Goal: Information Seeking & Learning: Learn about a topic

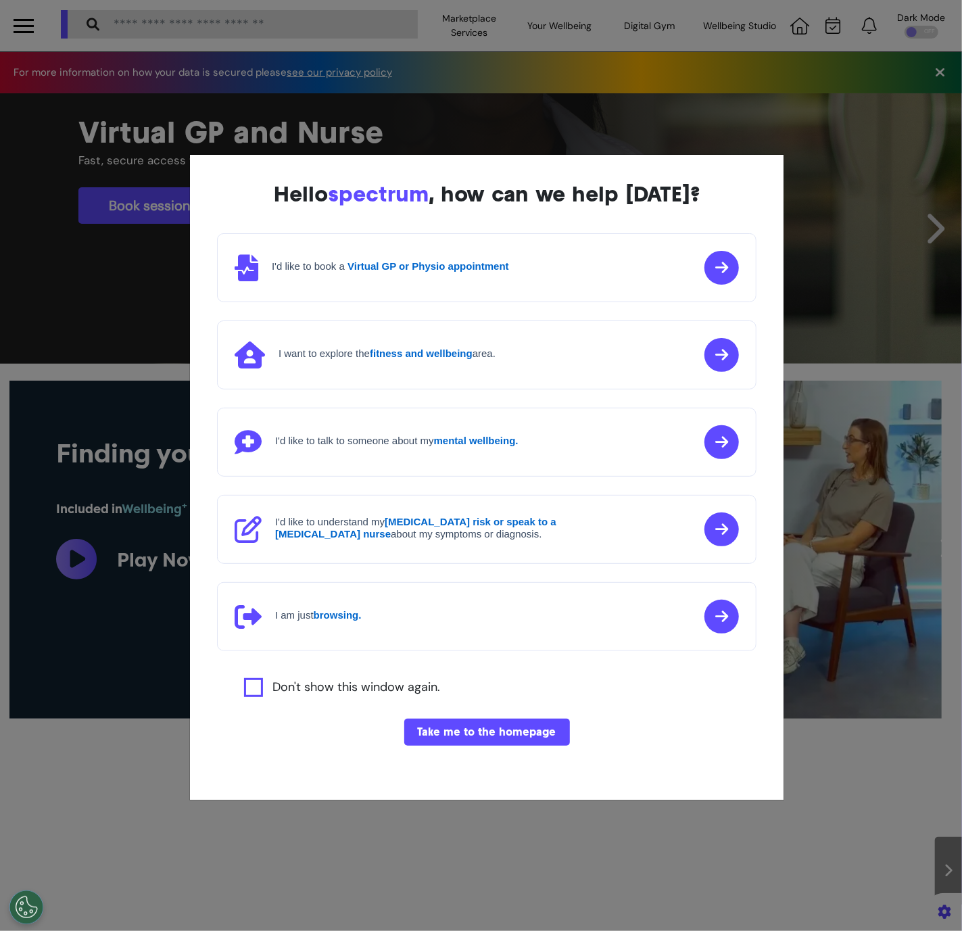
scroll to position [0, 480]
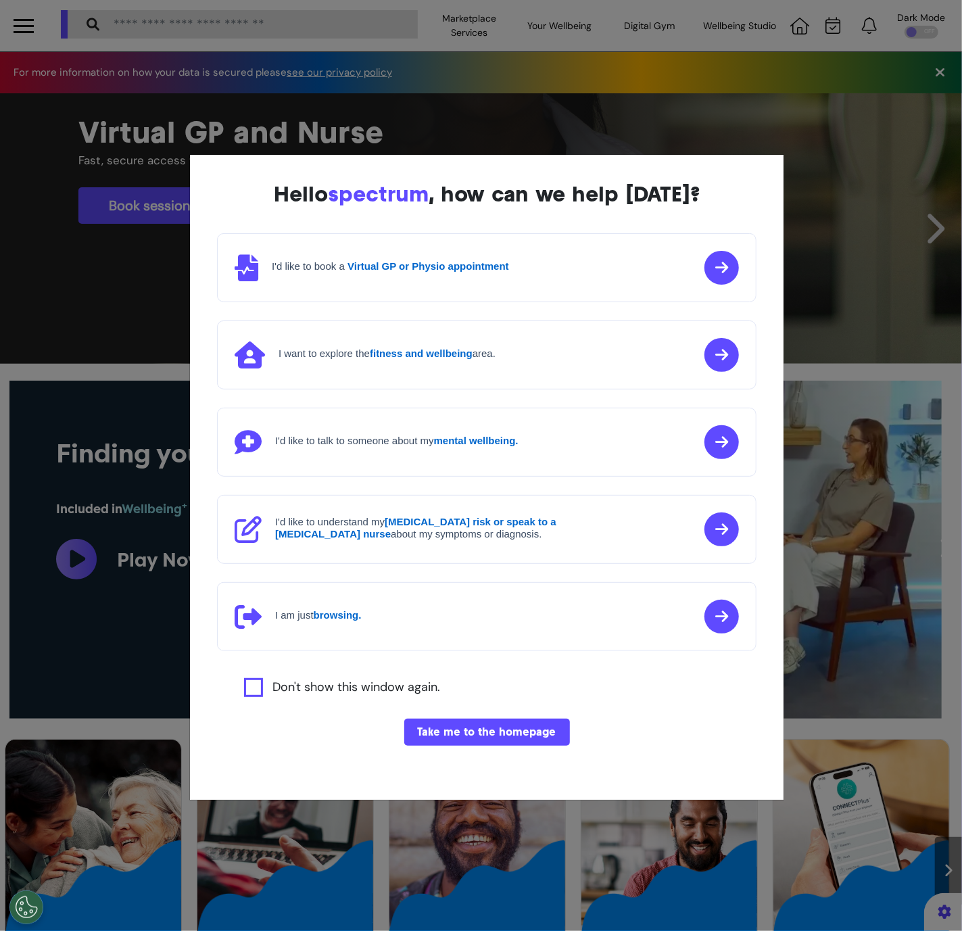
click at [448, 724] on button "Take me to the homepage" at bounding box center [487, 732] width 166 height 27
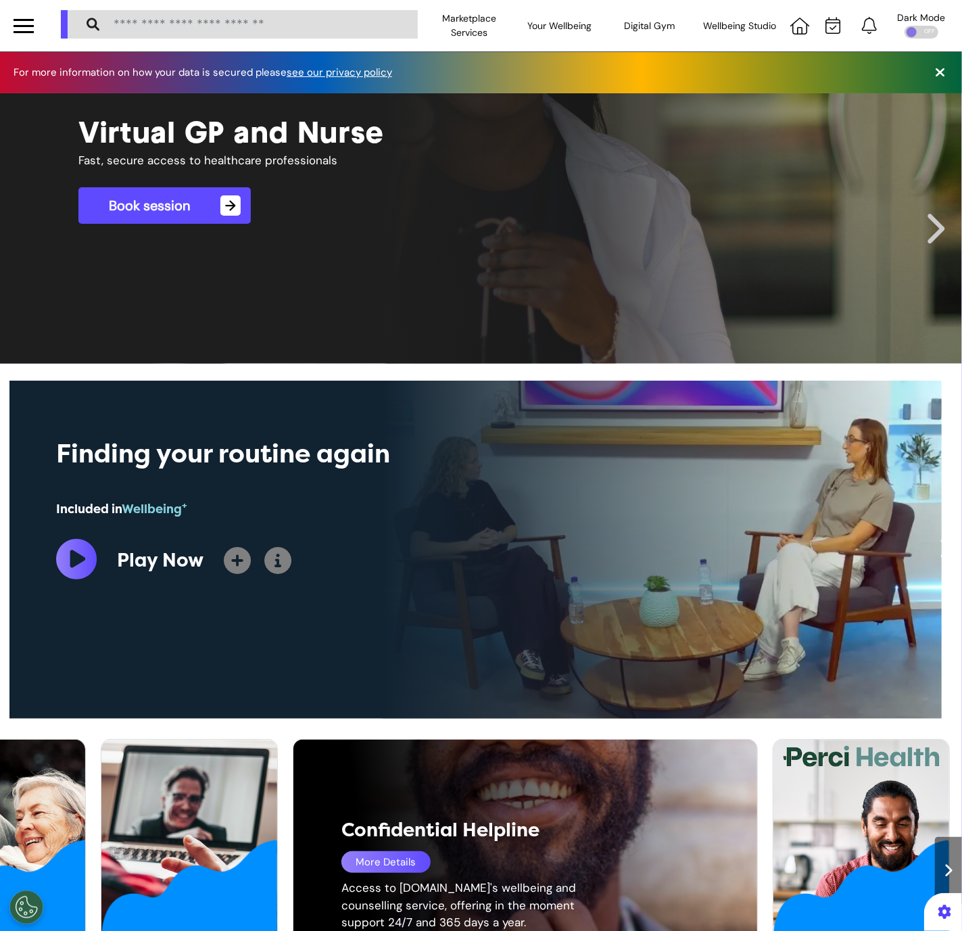
scroll to position [514, 0]
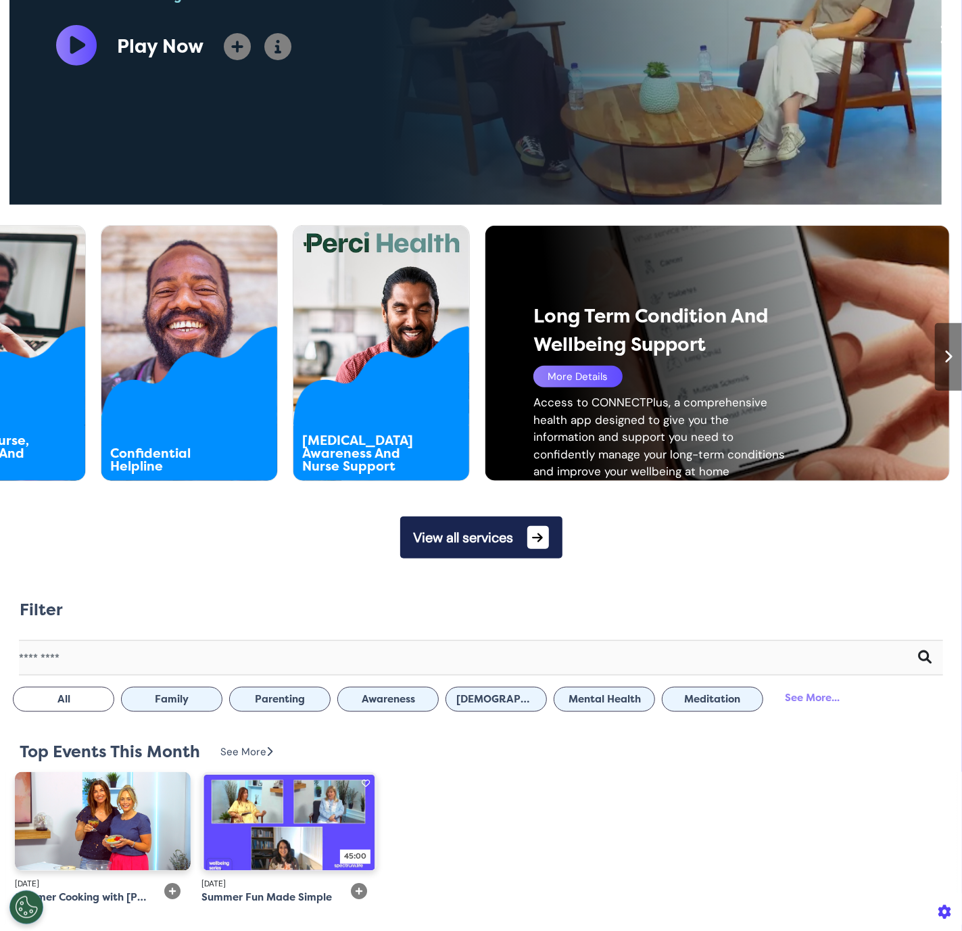
click at [935, 374] on div at bounding box center [948, 357] width 27 height 68
click at [944, 359] on icon at bounding box center [948, 357] width 9 height 14
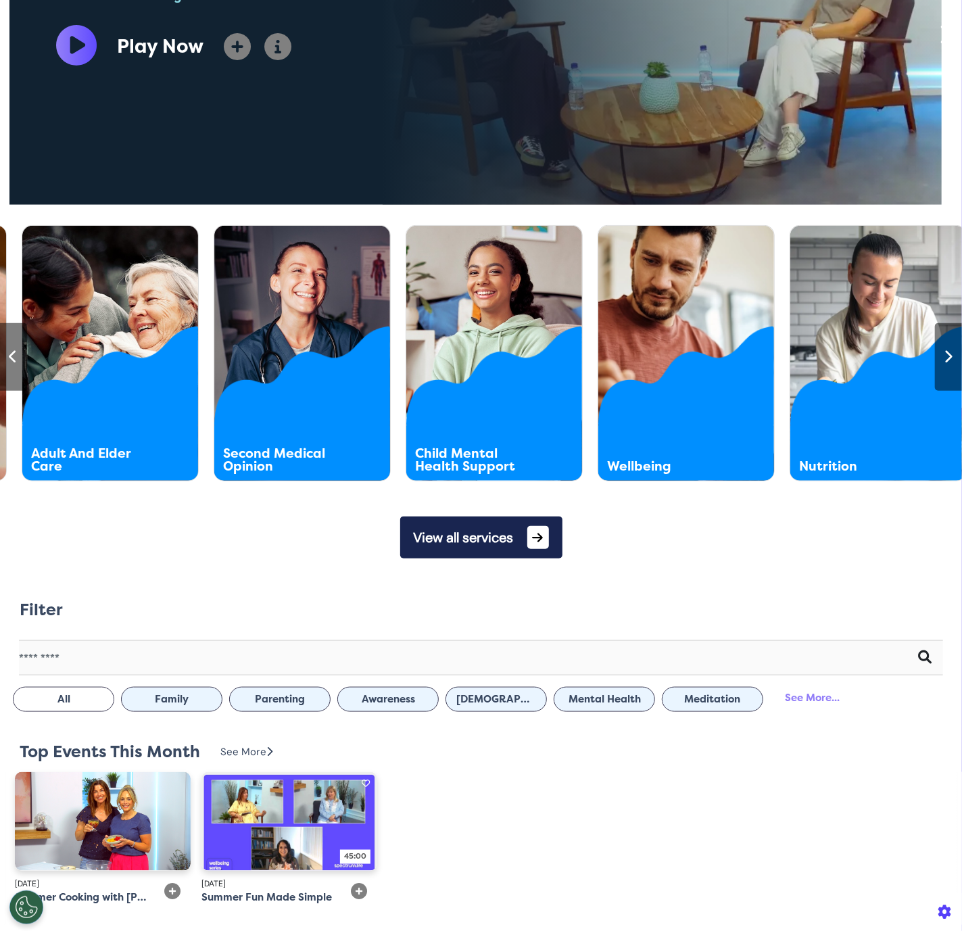
scroll to position [0, 1442]
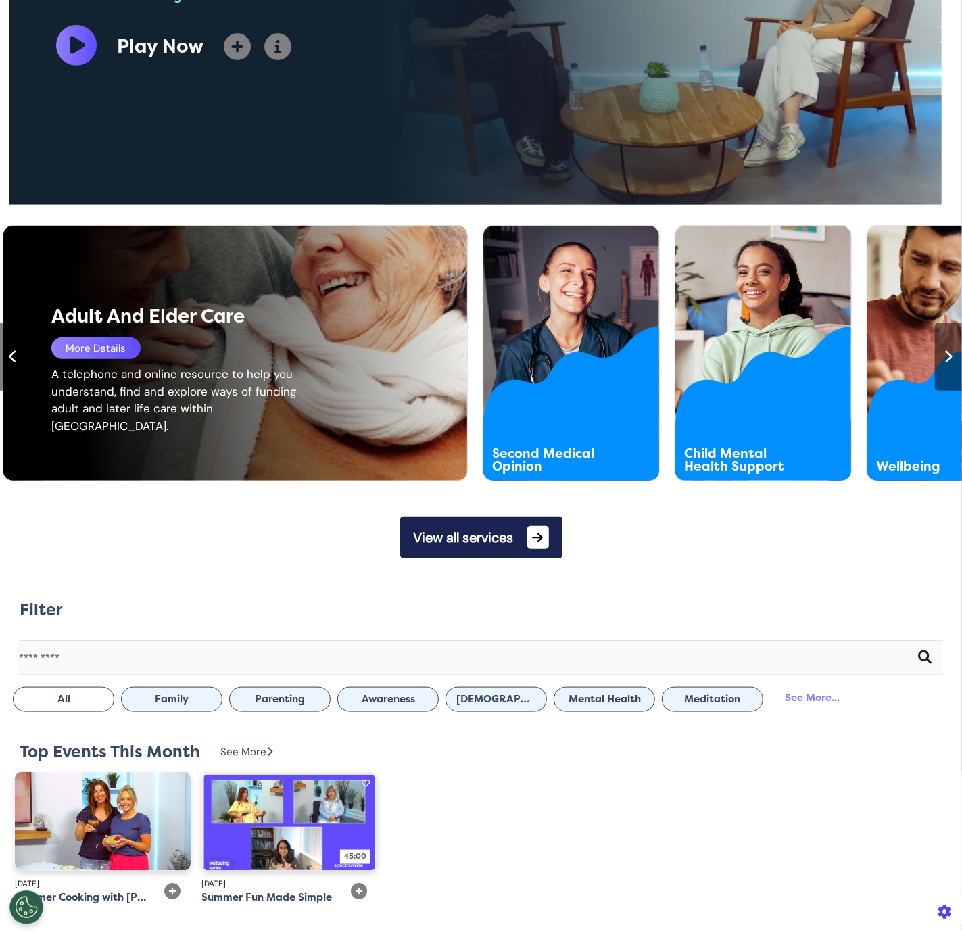
click at [95, 355] on div "More Details" at bounding box center [95, 348] width 89 height 22
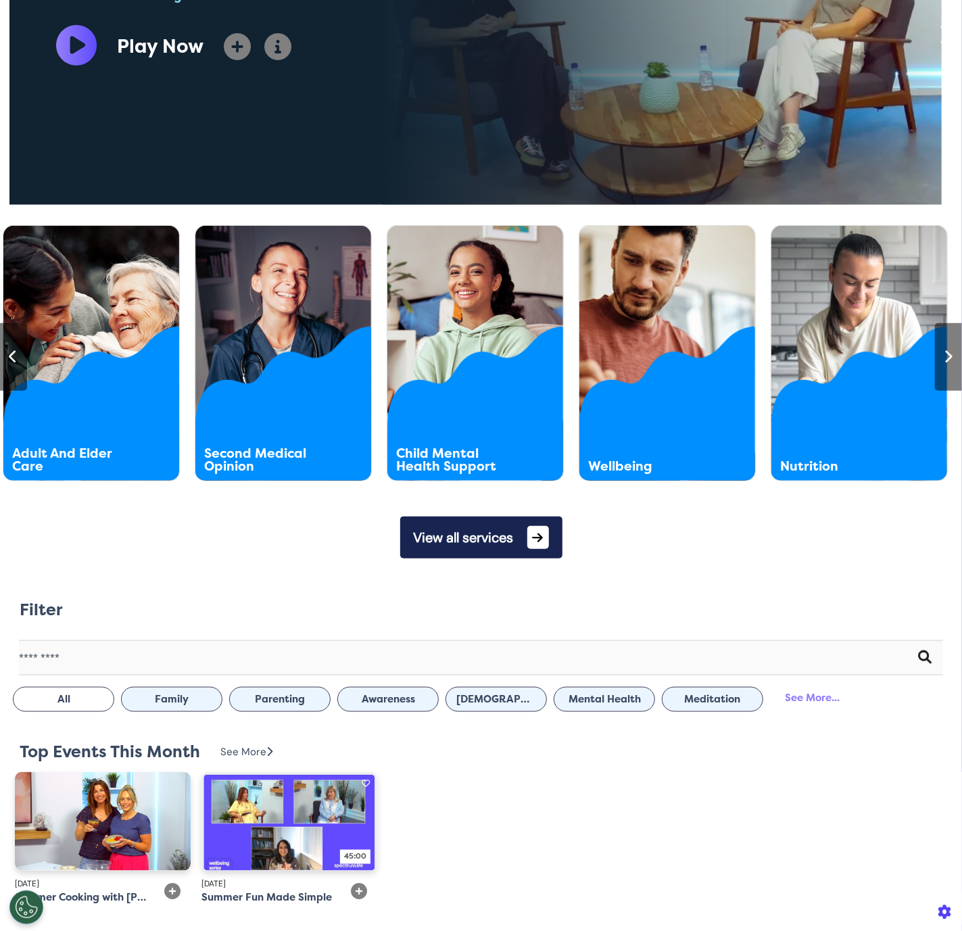
click at [6, 360] on div at bounding box center [13, 357] width 27 height 68
click at [10, 358] on icon at bounding box center [13, 357] width 9 height 14
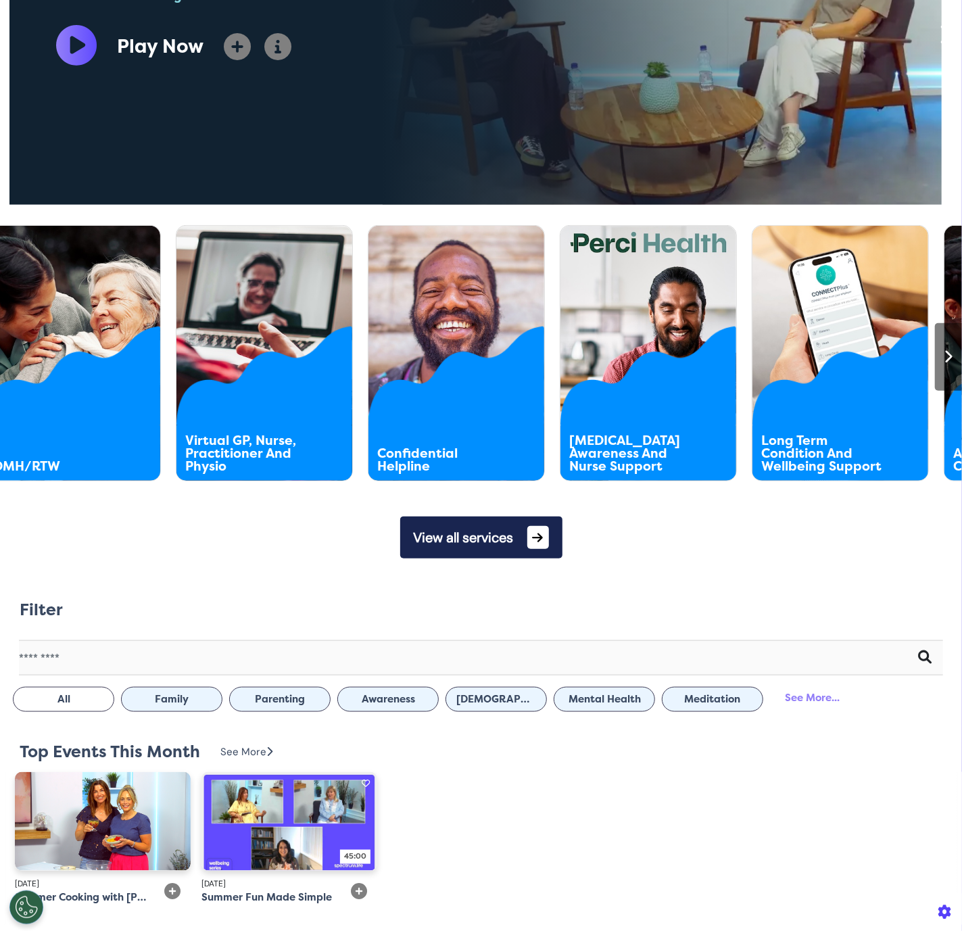
click at [10, 358] on div at bounding box center [13, 357] width 27 height 68
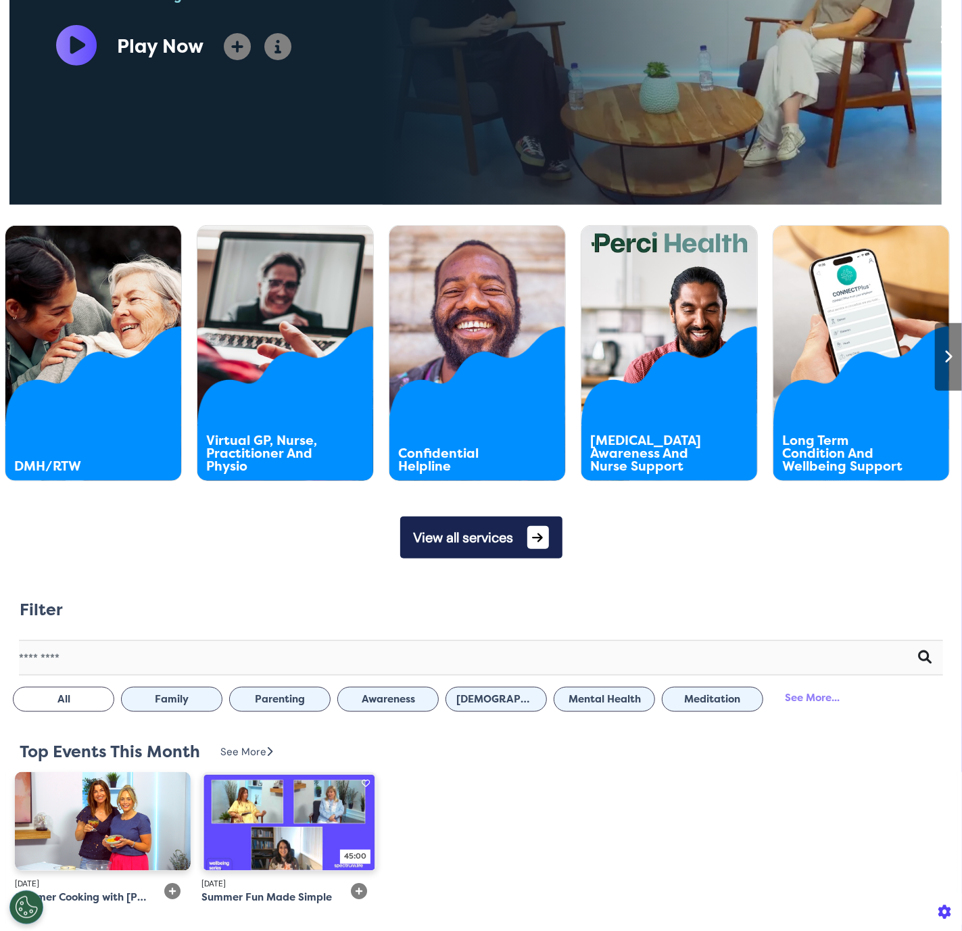
click at [946, 363] on div at bounding box center [948, 357] width 27 height 68
click at [944, 361] on icon at bounding box center [948, 357] width 9 height 14
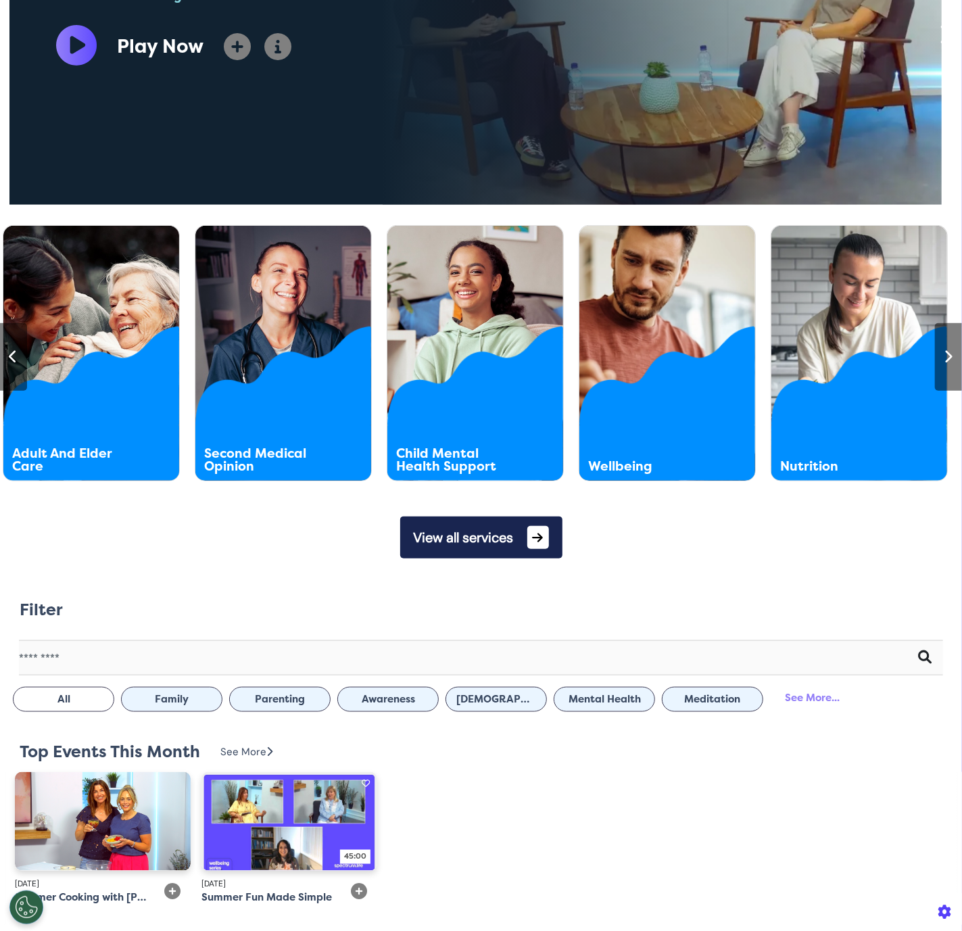
click at [944, 361] on icon at bounding box center [948, 357] width 9 height 14
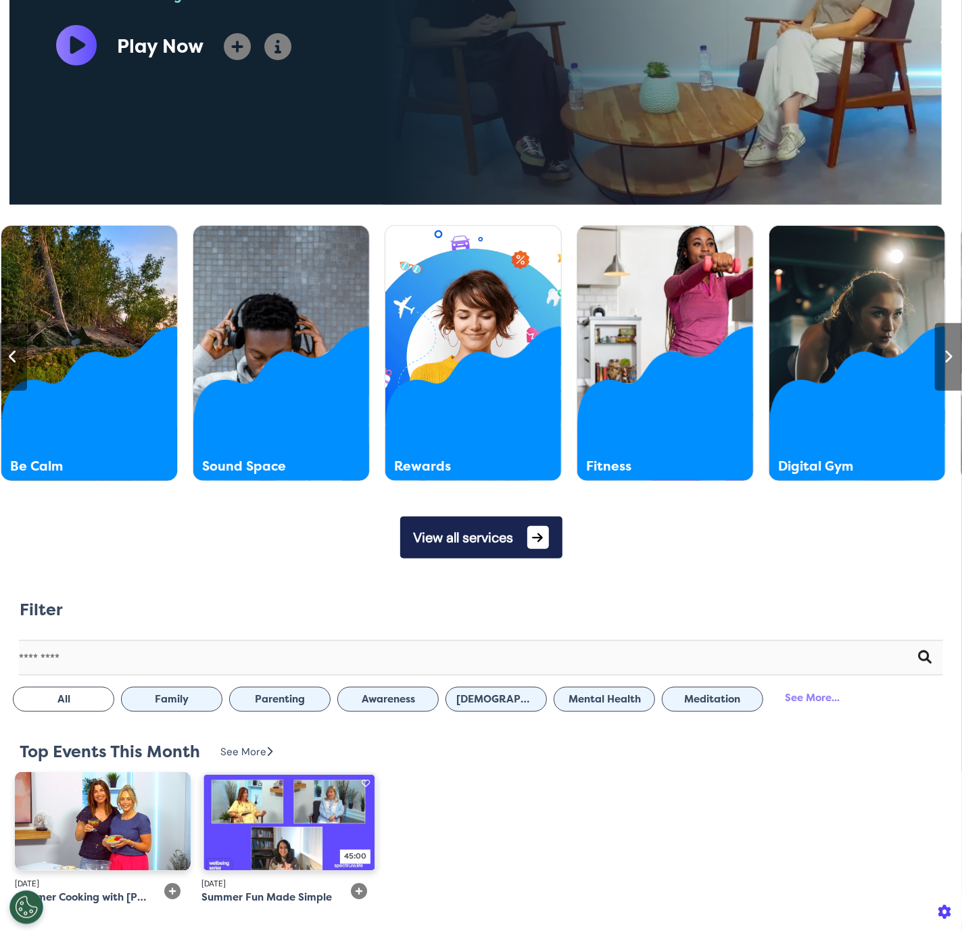
click at [944, 361] on icon at bounding box center [948, 357] width 9 height 14
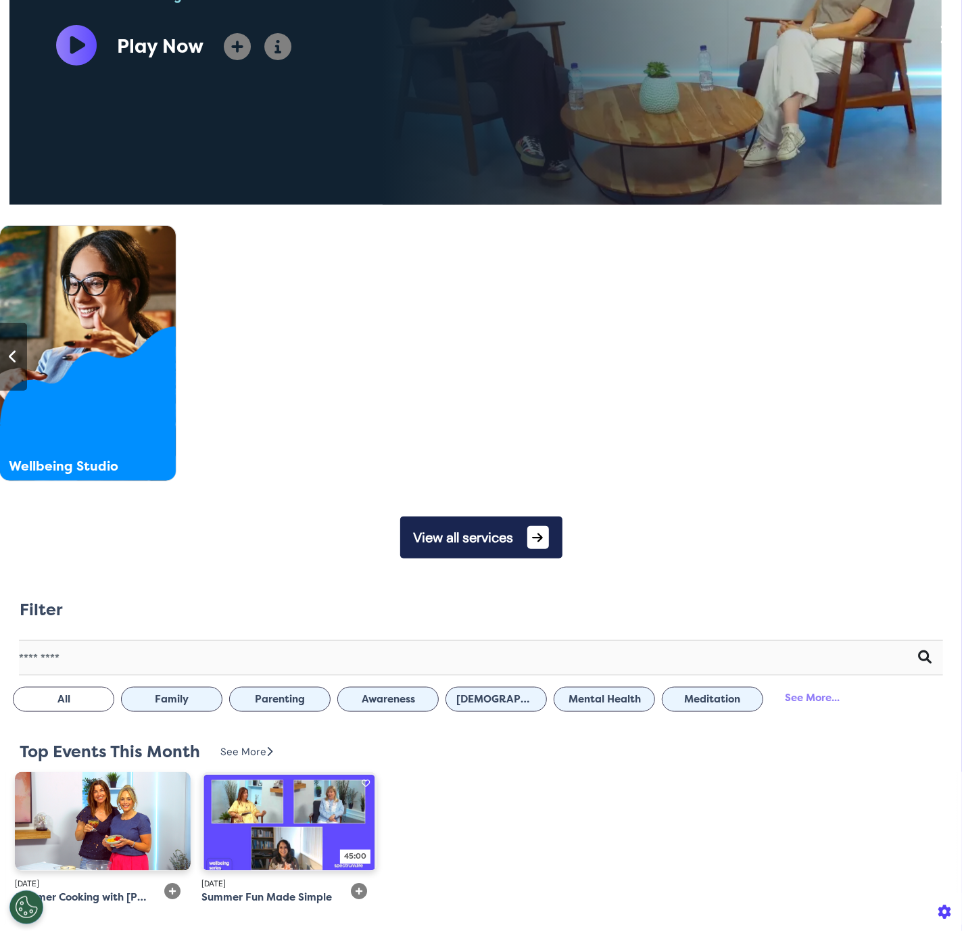
click at [9, 357] on icon at bounding box center [13, 357] width 9 height 14
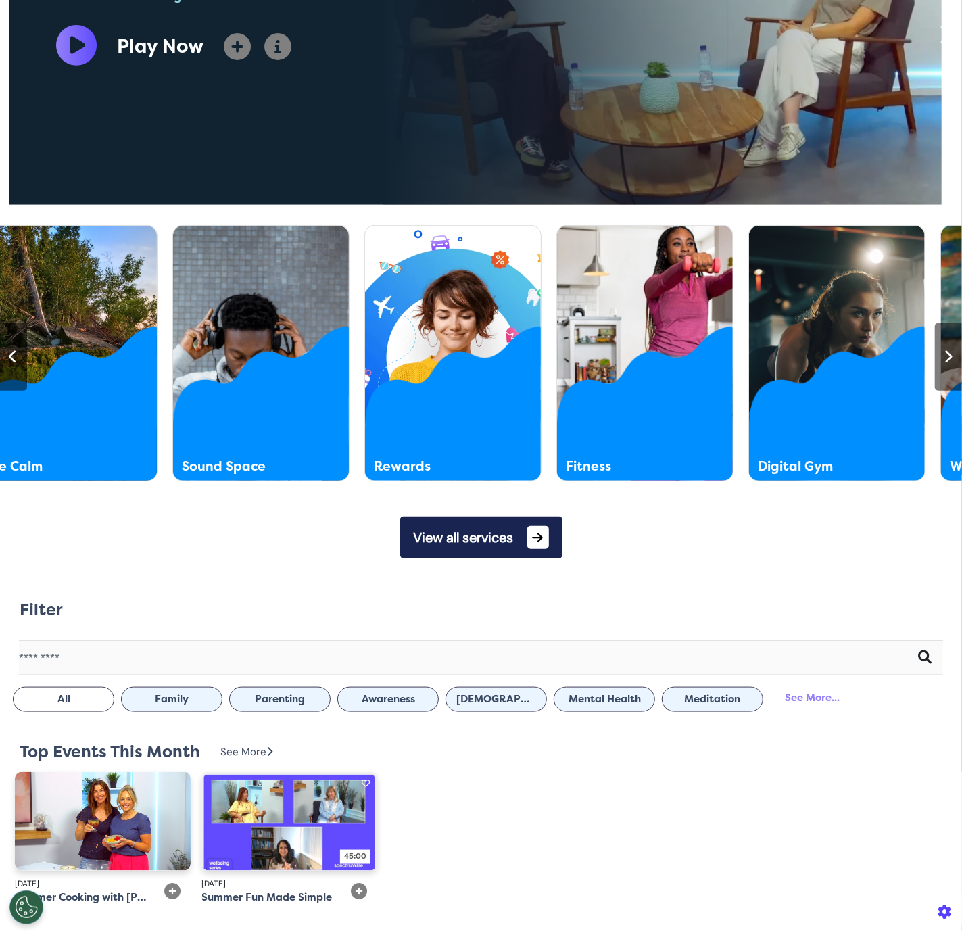
scroll to position [0, 2403]
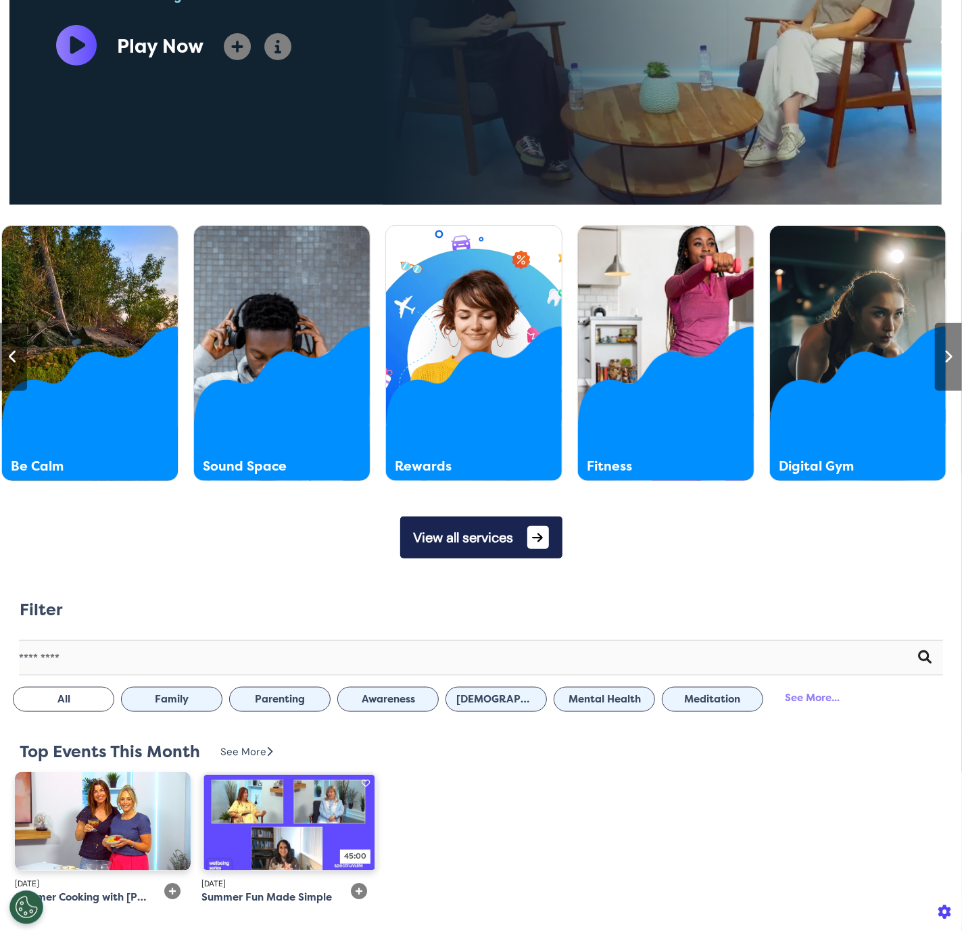
click at [6, 353] on div at bounding box center [13, 357] width 27 height 68
click at [9, 352] on div at bounding box center [13, 357] width 27 height 68
click at [15, 350] on icon at bounding box center [13, 357] width 9 height 14
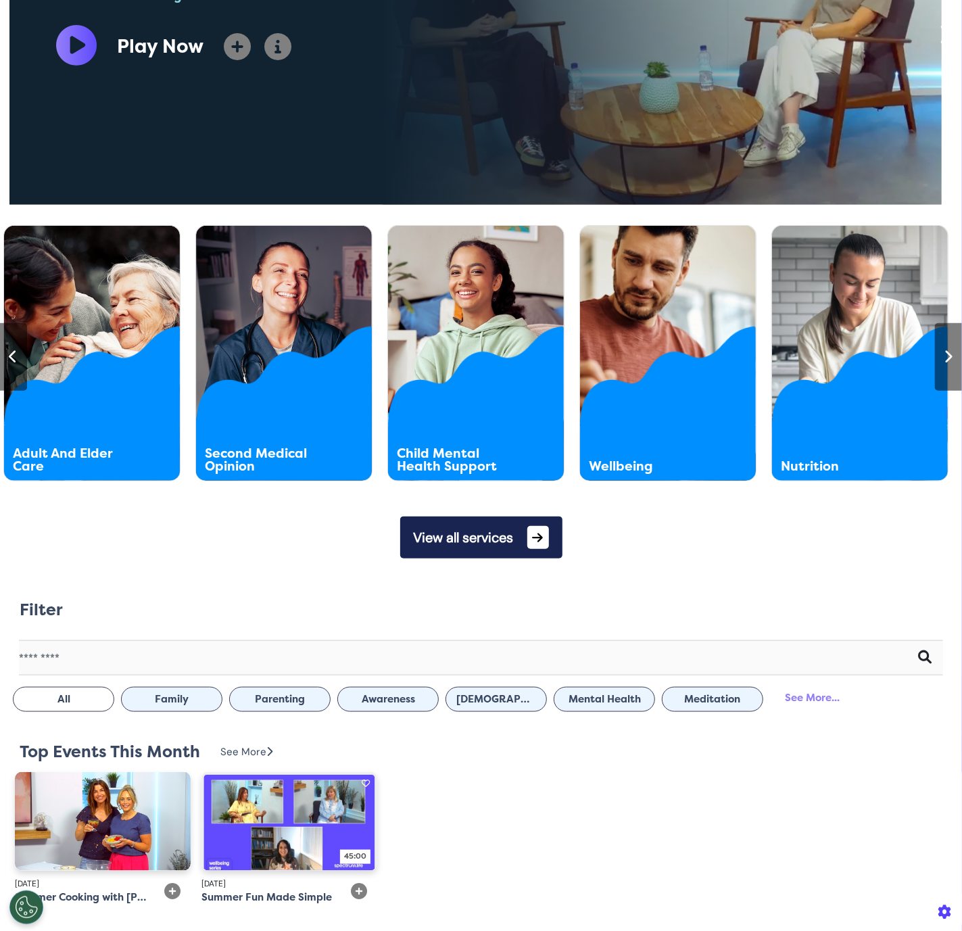
click at [15, 350] on icon at bounding box center [13, 357] width 9 height 14
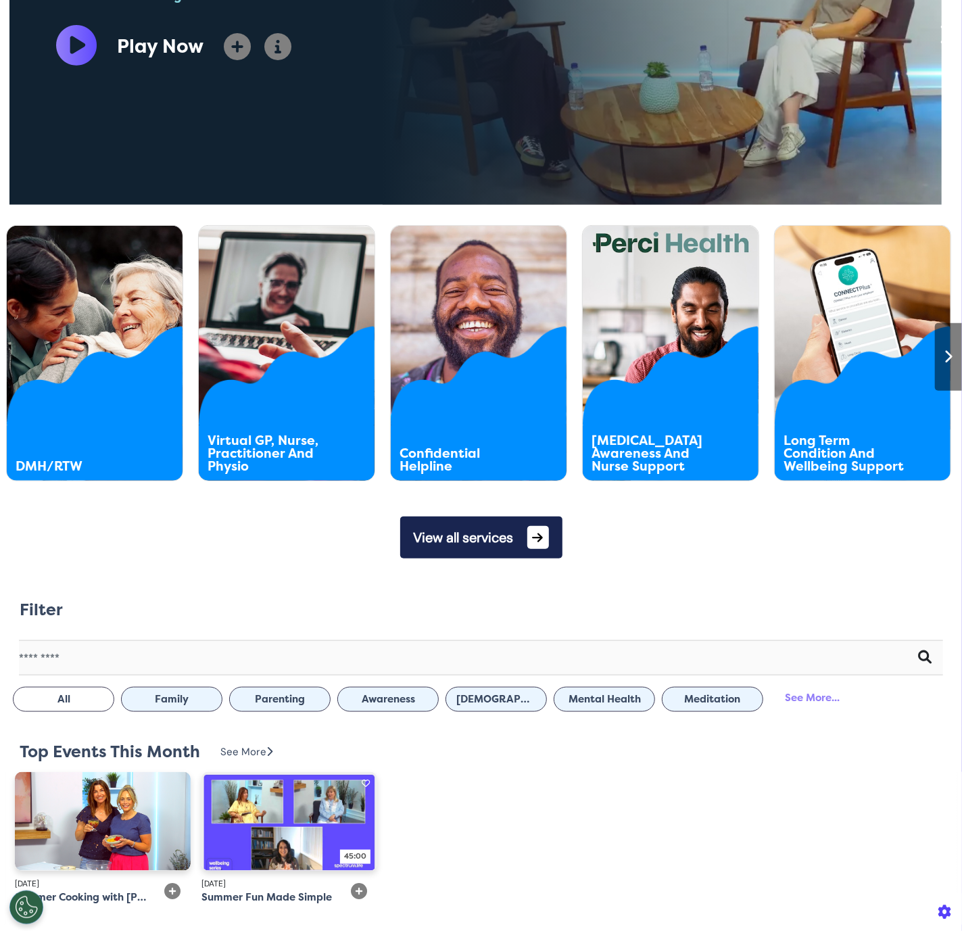
scroll to position [0, 480]
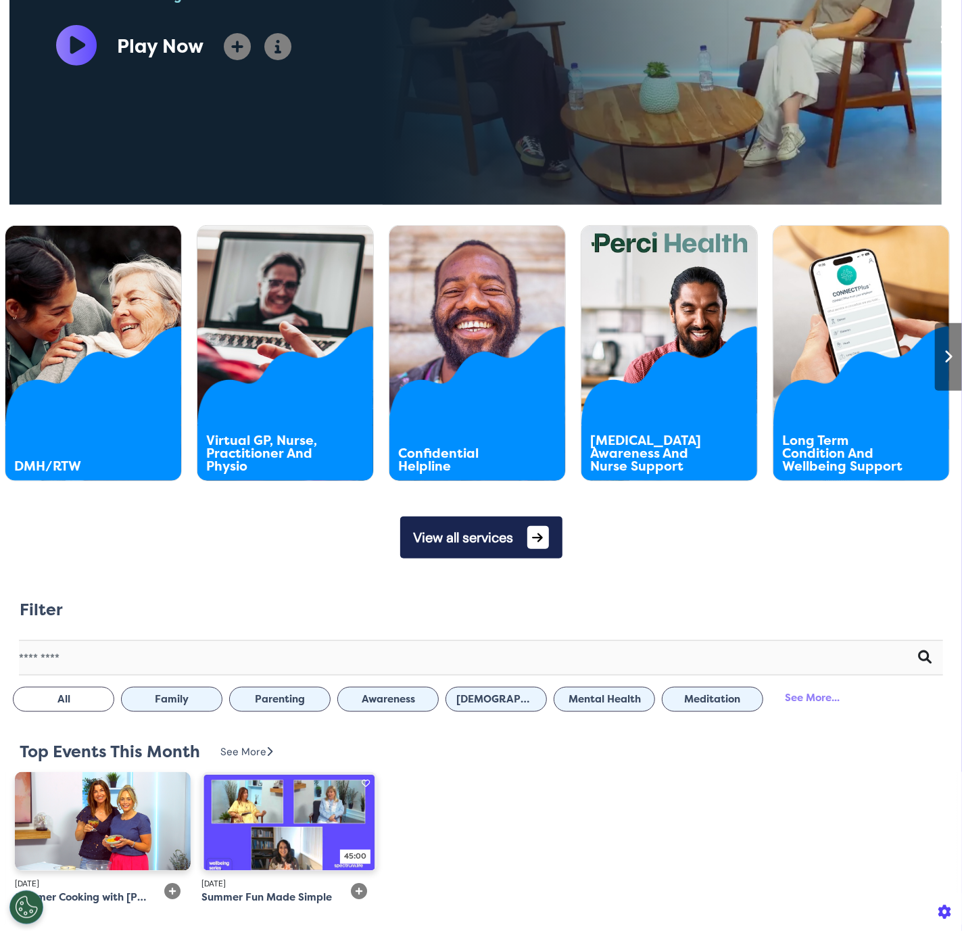
click at [493, 558] on button "View all services" at bounding box center [481, 537] width 162 height 42
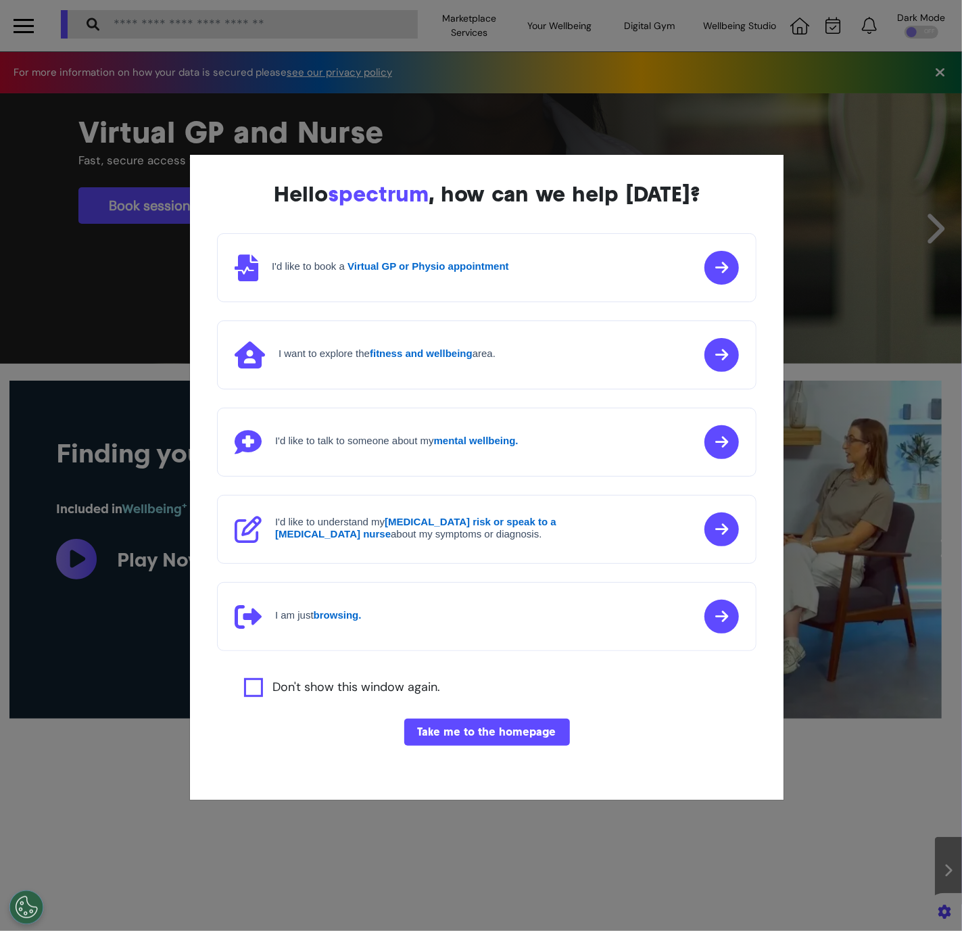
scroll to position [0, 480]
click at [487, 733] on button "Take me to the homepage" at bounding box center [487, 732] width 166 height 27
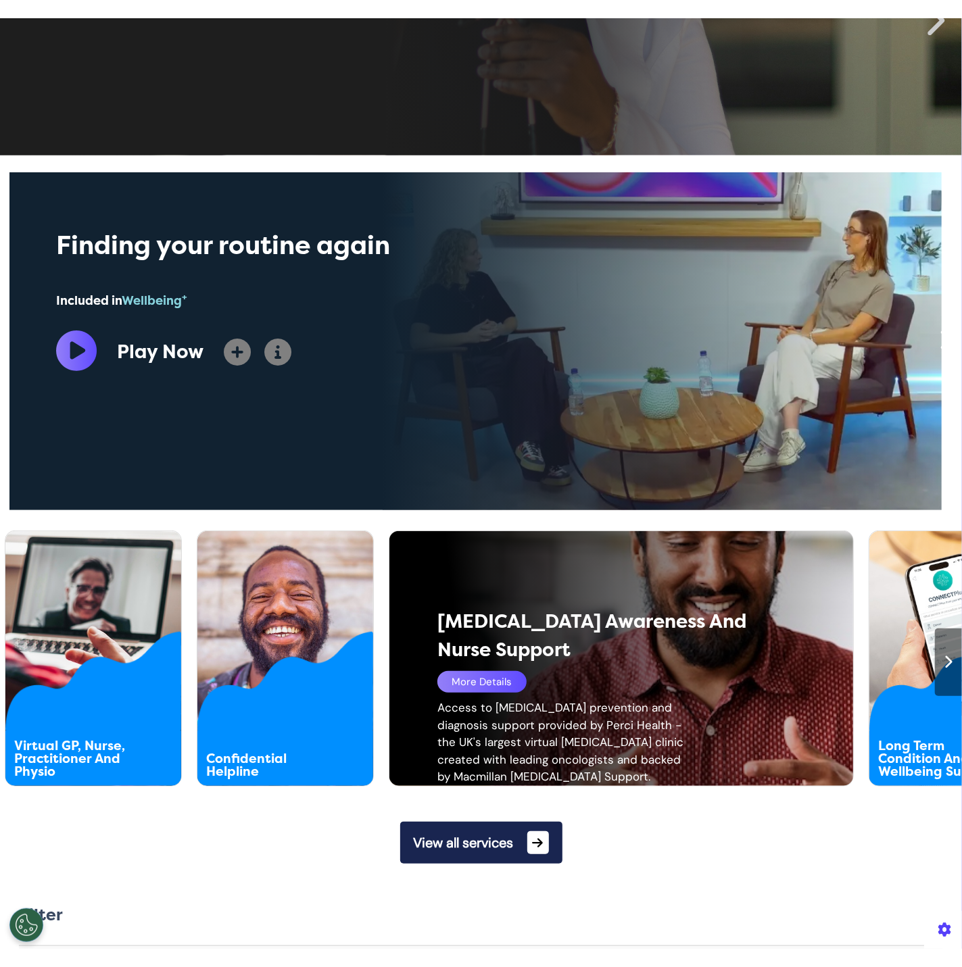
scroll to position [274, 0]
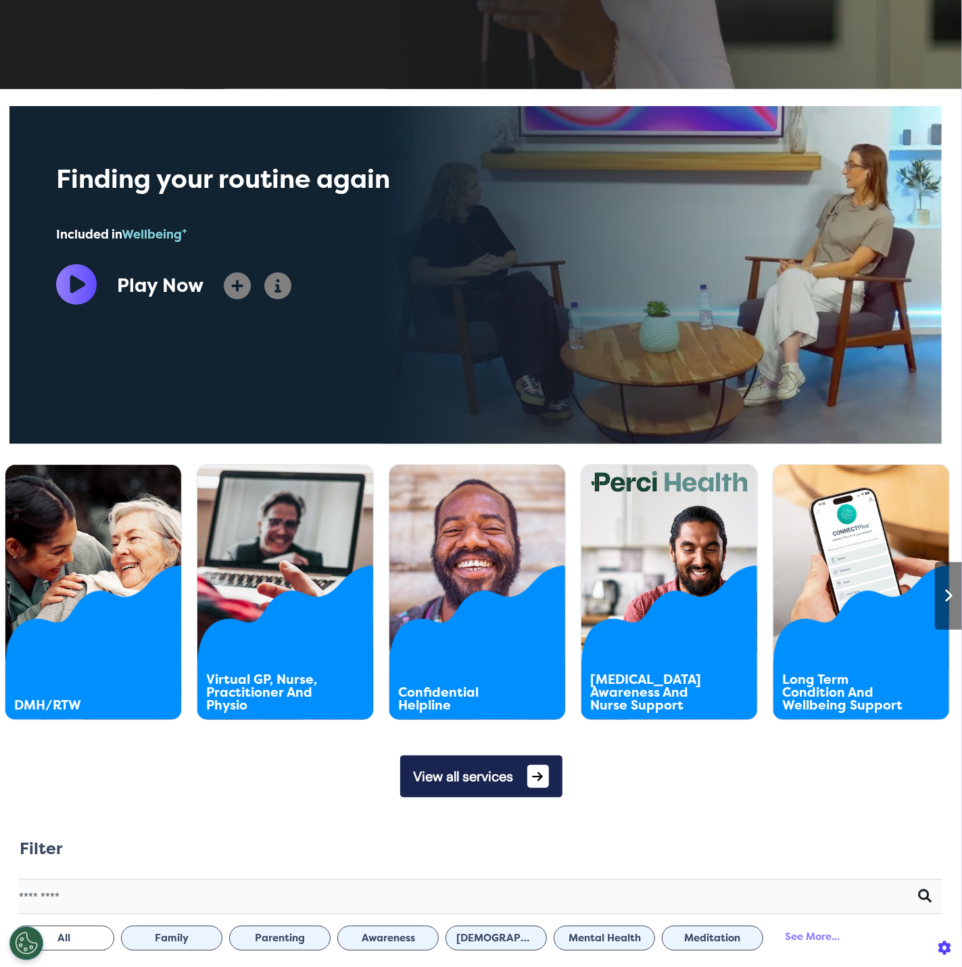
click at [944, 600] on icon at bounding box center [948, 597] width 9 height 14
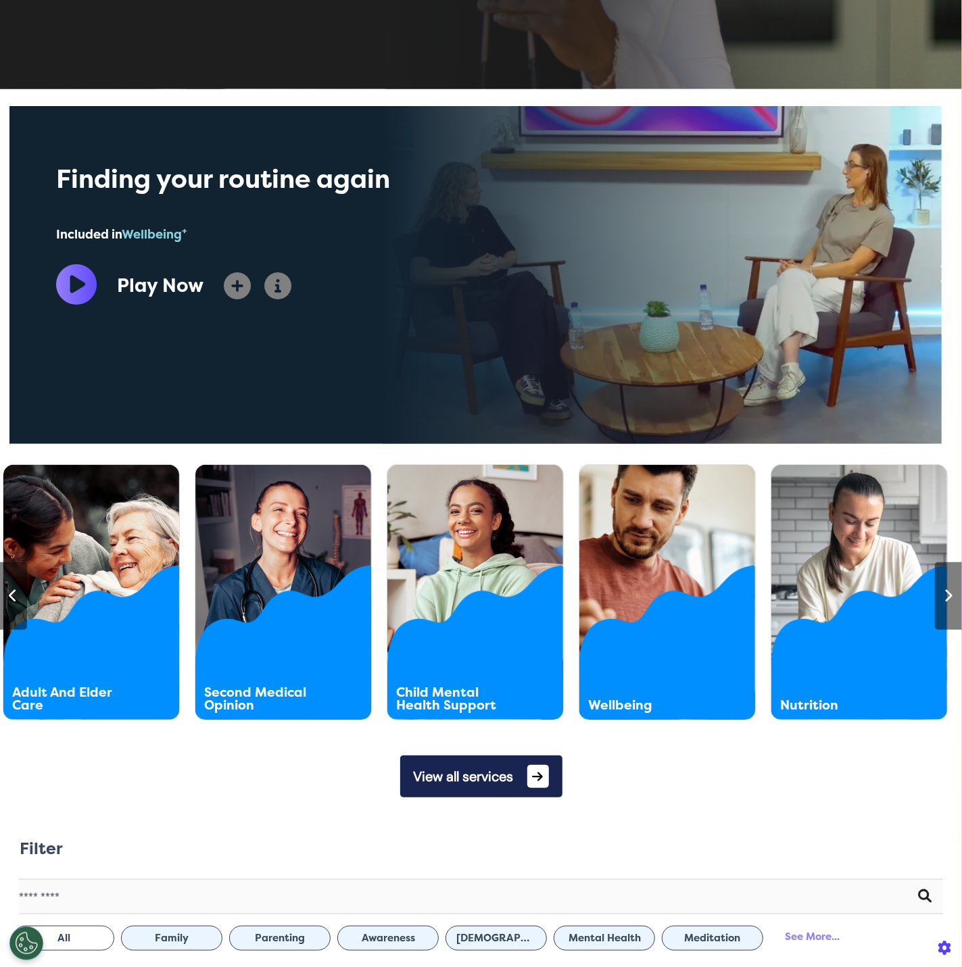
click at [944, 600] on icon at bounding box center [948, 597] width 9 height 14
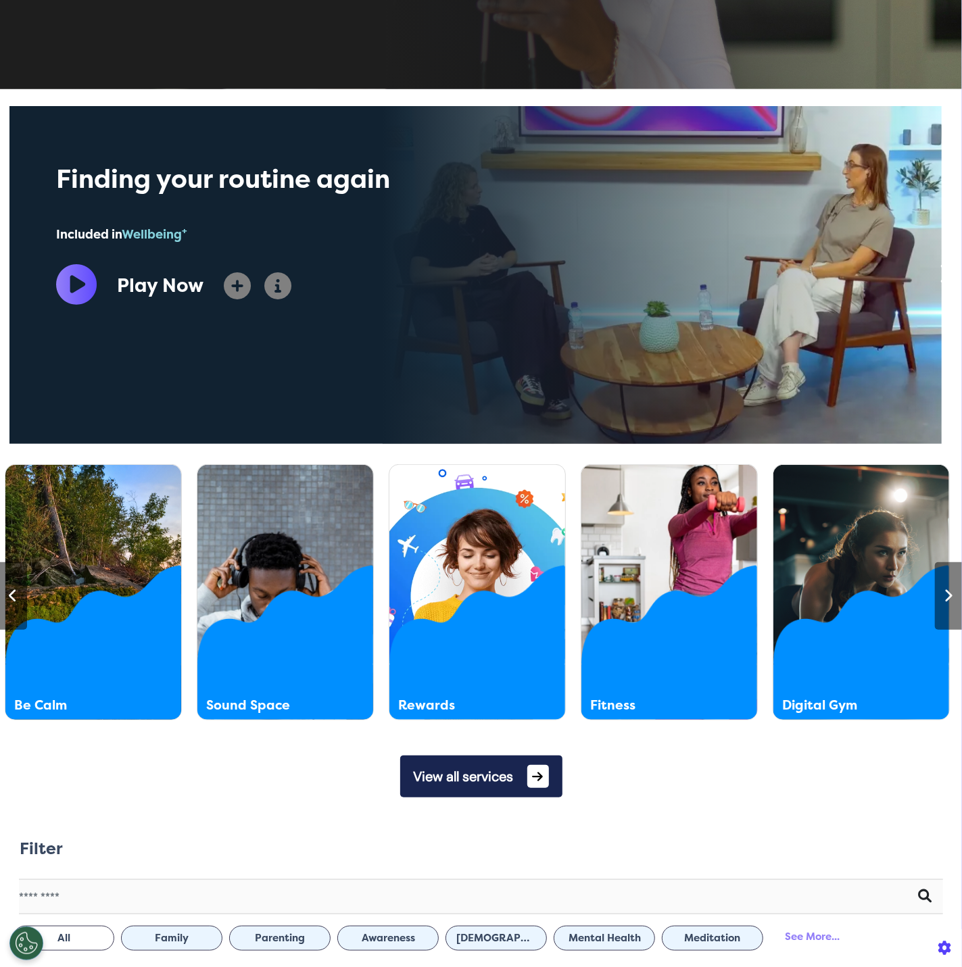
scroll to position [0, 2404]
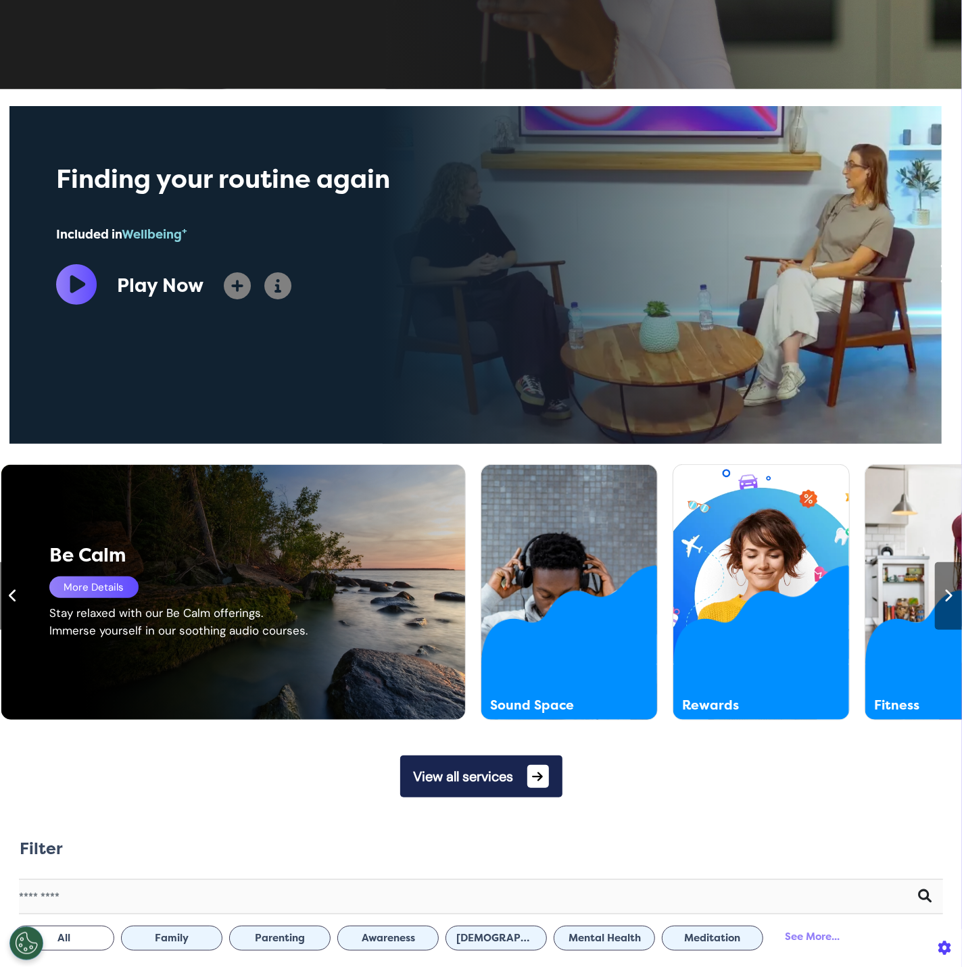
click at [8, 596] on div at bounding box center [13, 596] width 27 height 68
click at [11, 598] on icon at bounding box center [13, 597] width 9 height 14
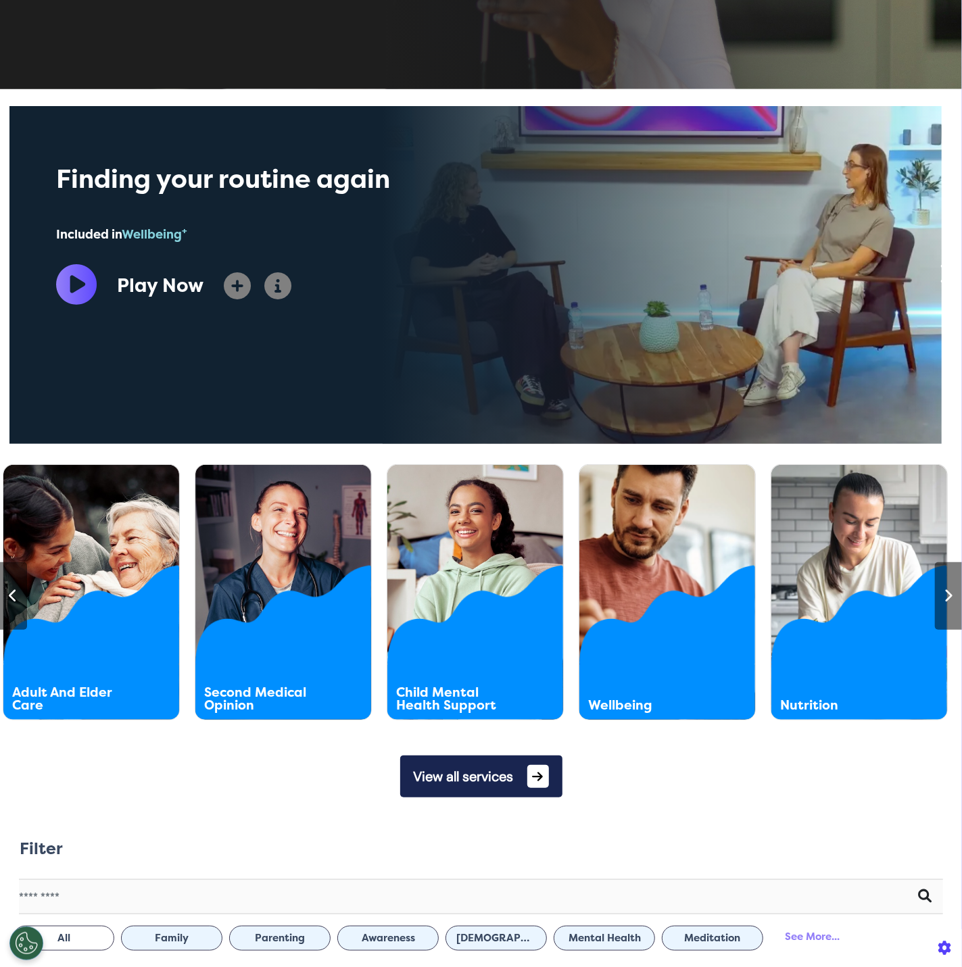
click at [11, 598] on icon at bounding box center [13, 597] width 9 height 14
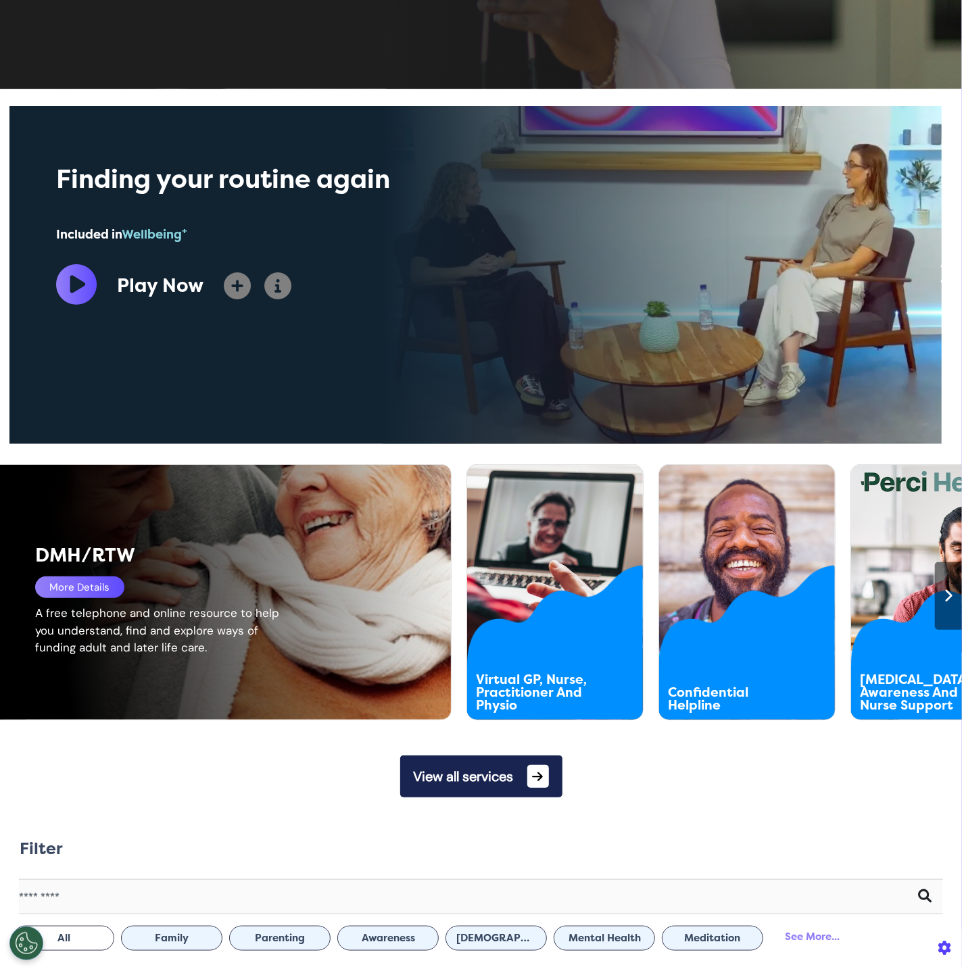
scroll to position [0, 480]
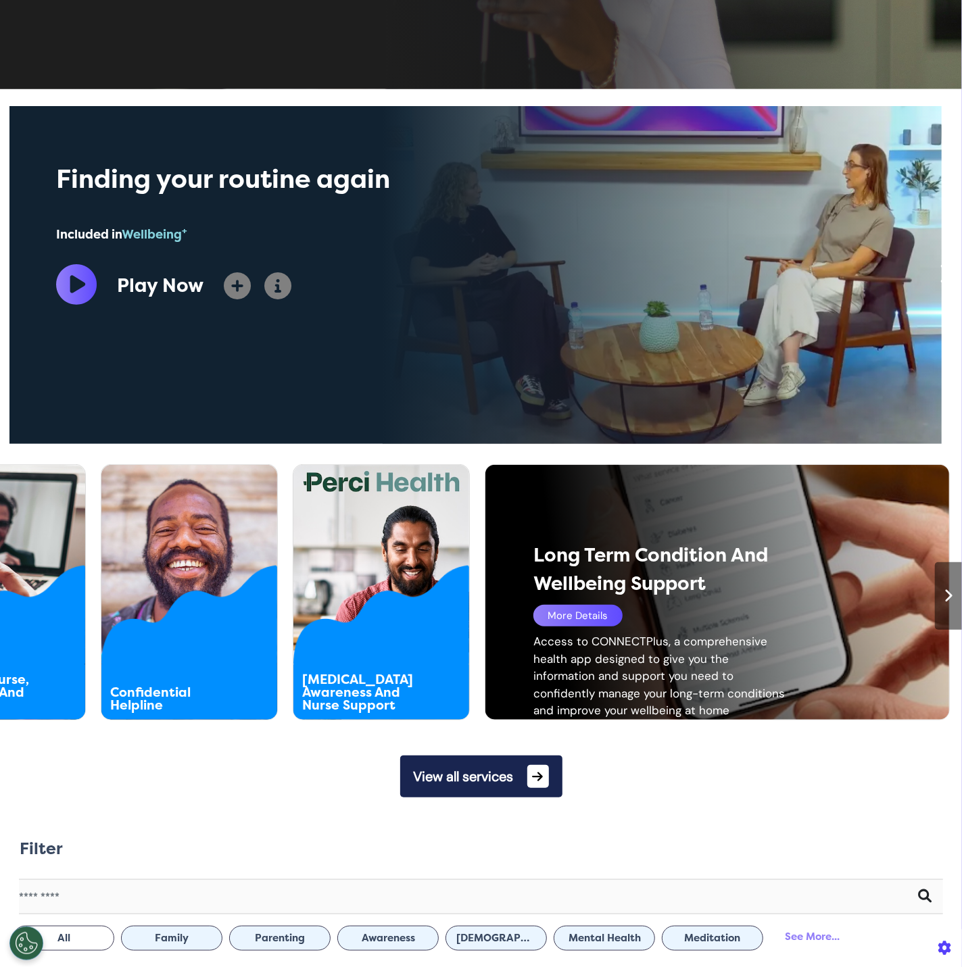
click at [936, 604] on div at bounding box center [948, 596] width 27 height 68
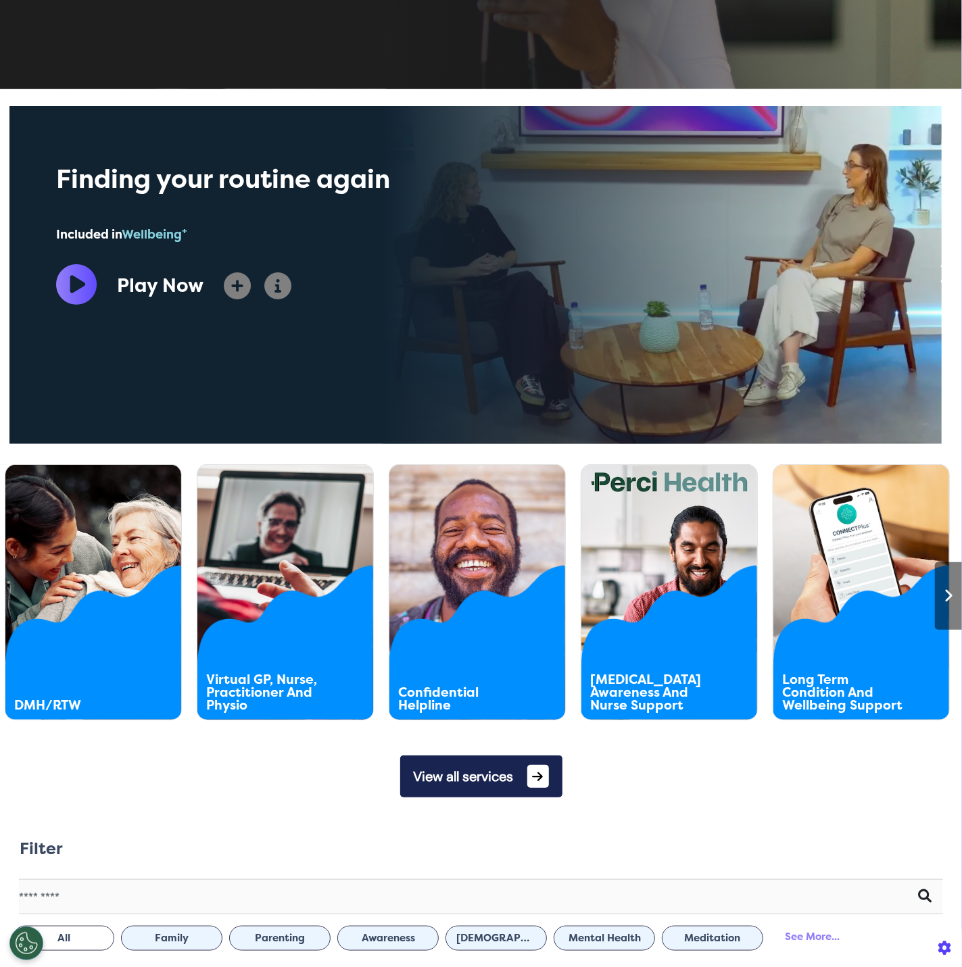
click at [944, 591] on icon at bounding box center [948, 597] width 9 height 14
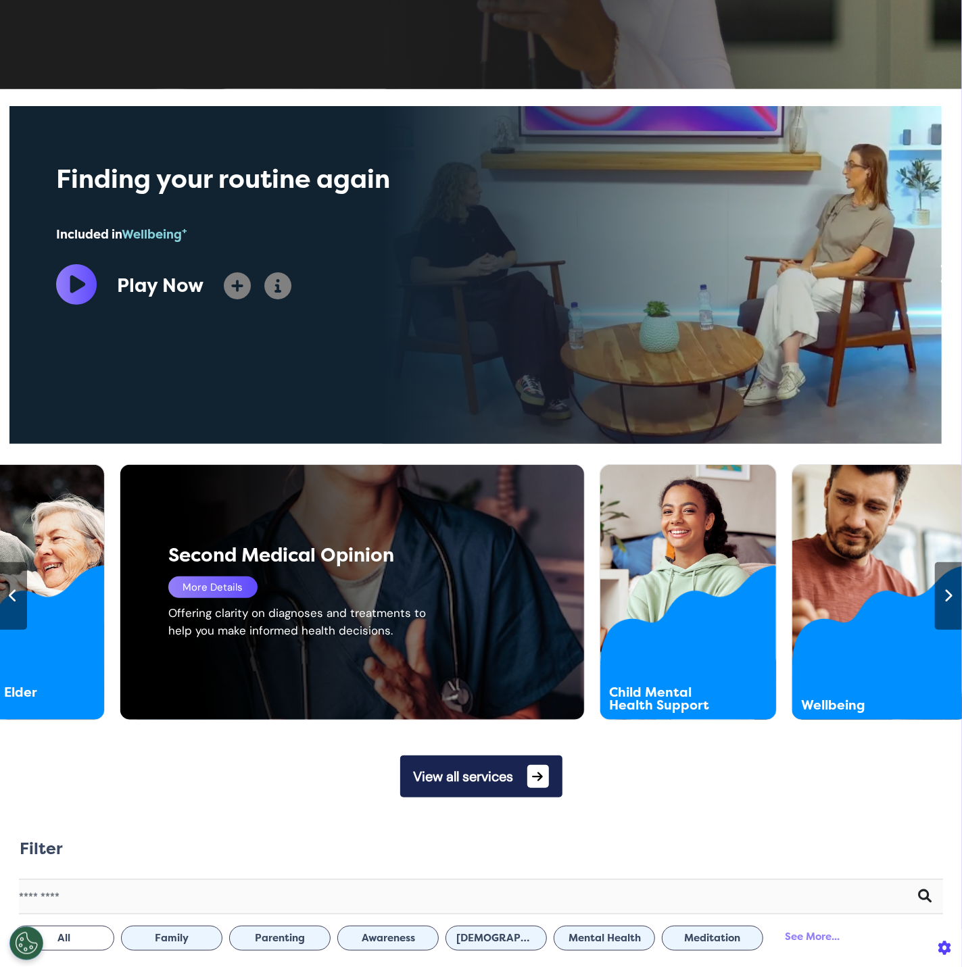
scroll to position [0, 1442]
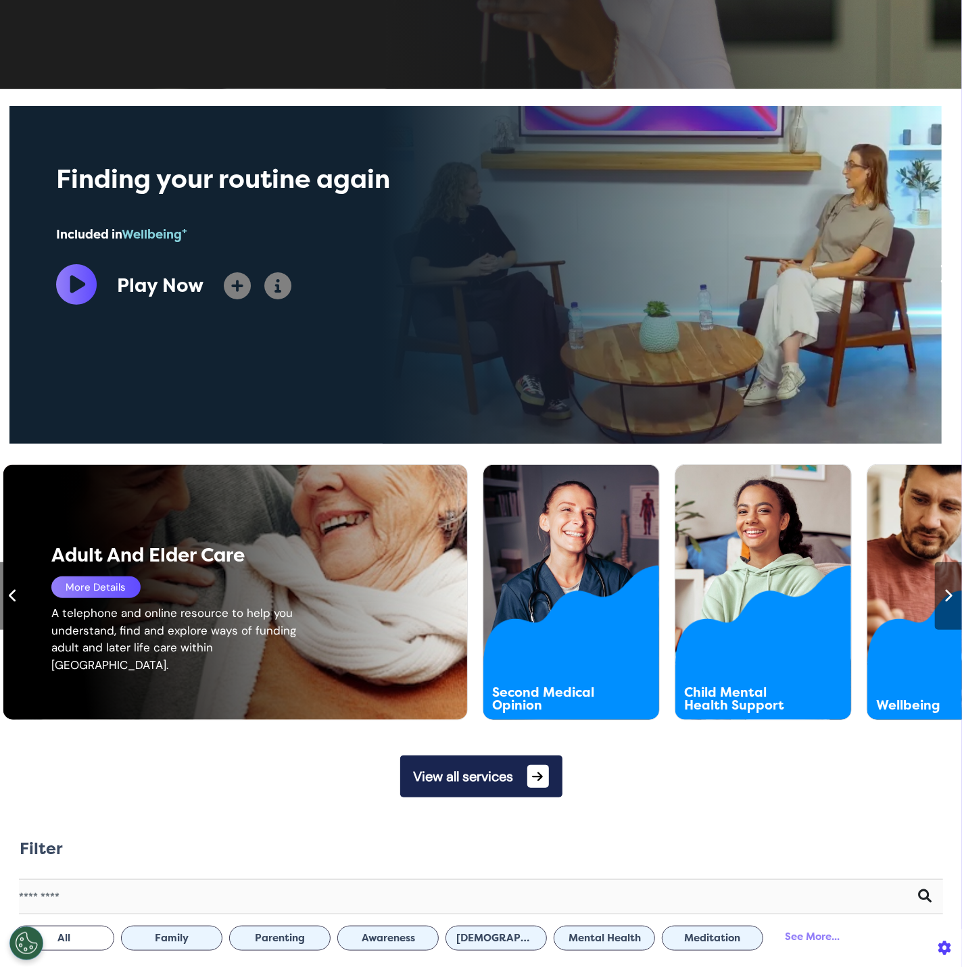
click at [134, 592] on div "More Details" at bounding box center [95, 588] width 89 height 22
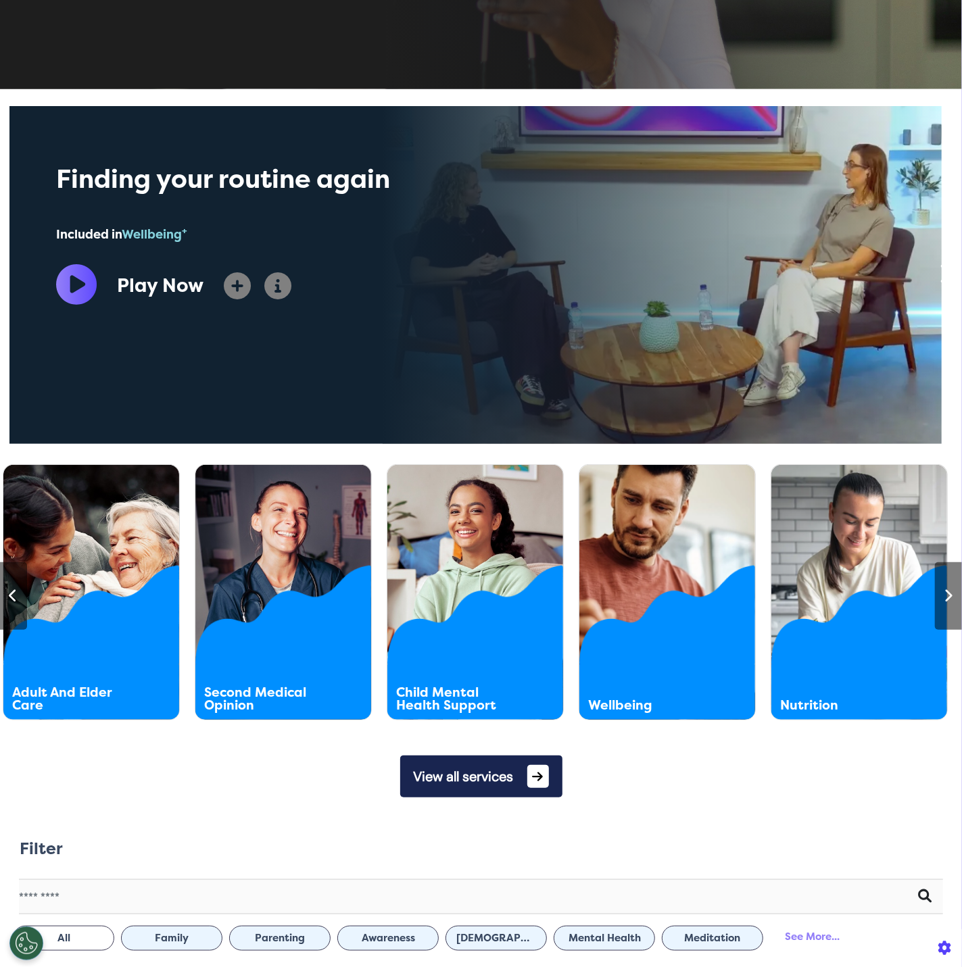
click at [446, 790] on button "View all services" at bounding box center [481, 777] width 162 height 42
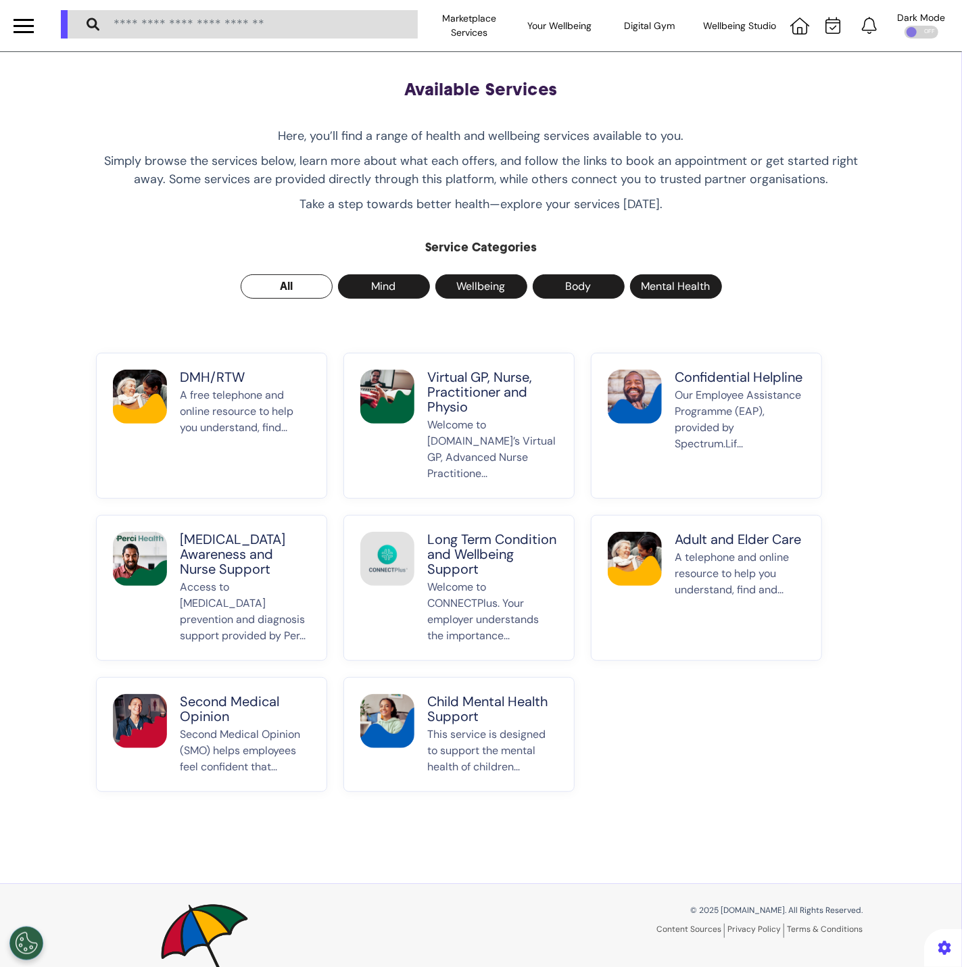
click at [596, 550] on button "Adult and Elder Care A telephone and online resource to help you understand, fi…" at bounding box center [706, 588] width 231 height 146
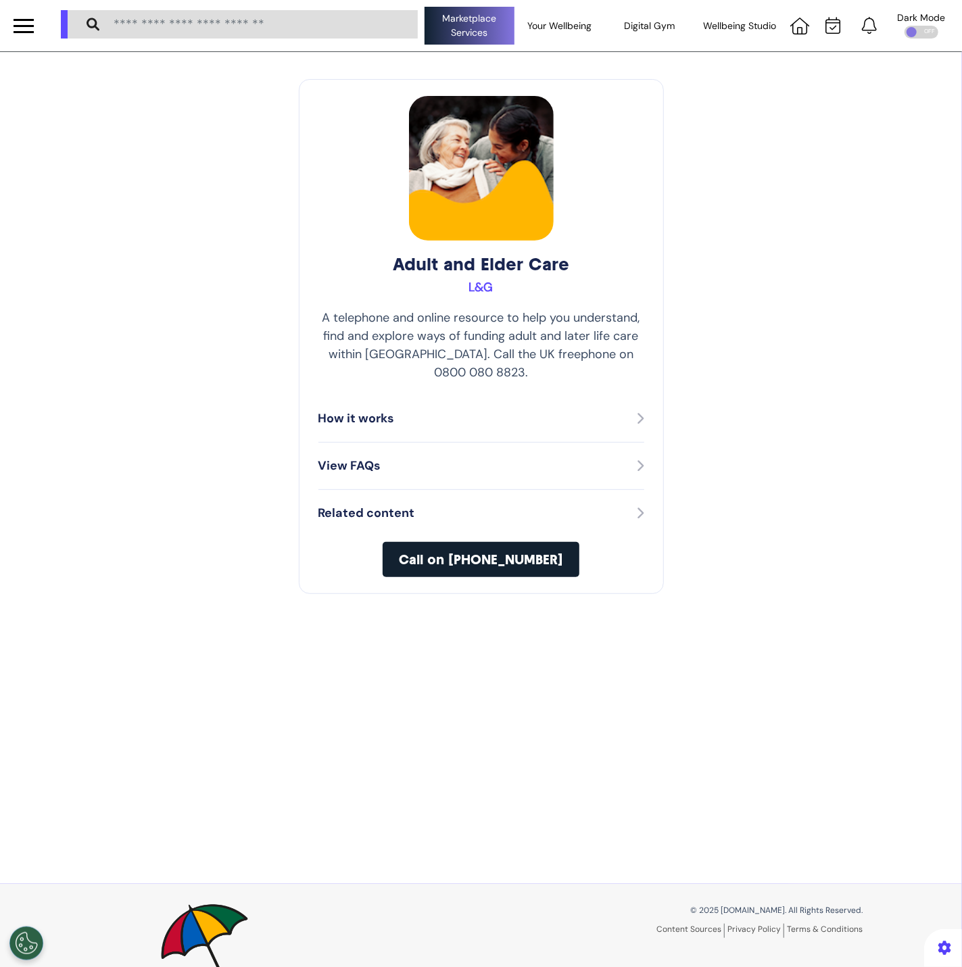
click at [474, 23] on div "Marketplace Services" at bounding box center [470, 26] width 90 height 38
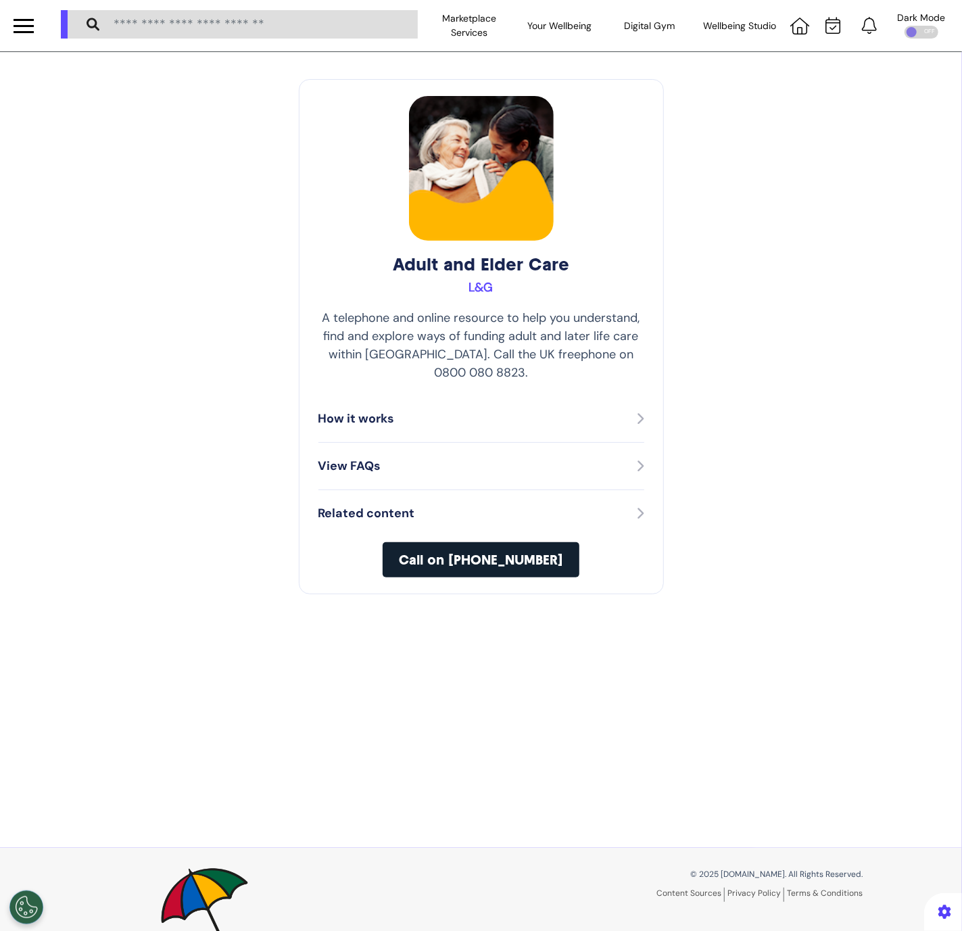
click at [375, 395] on div "How it works" at bounding box center [481, 418] width 326 height 47
click at [391, 410] on div "How it works" at bounding box center [481, 419] width 326 height 18
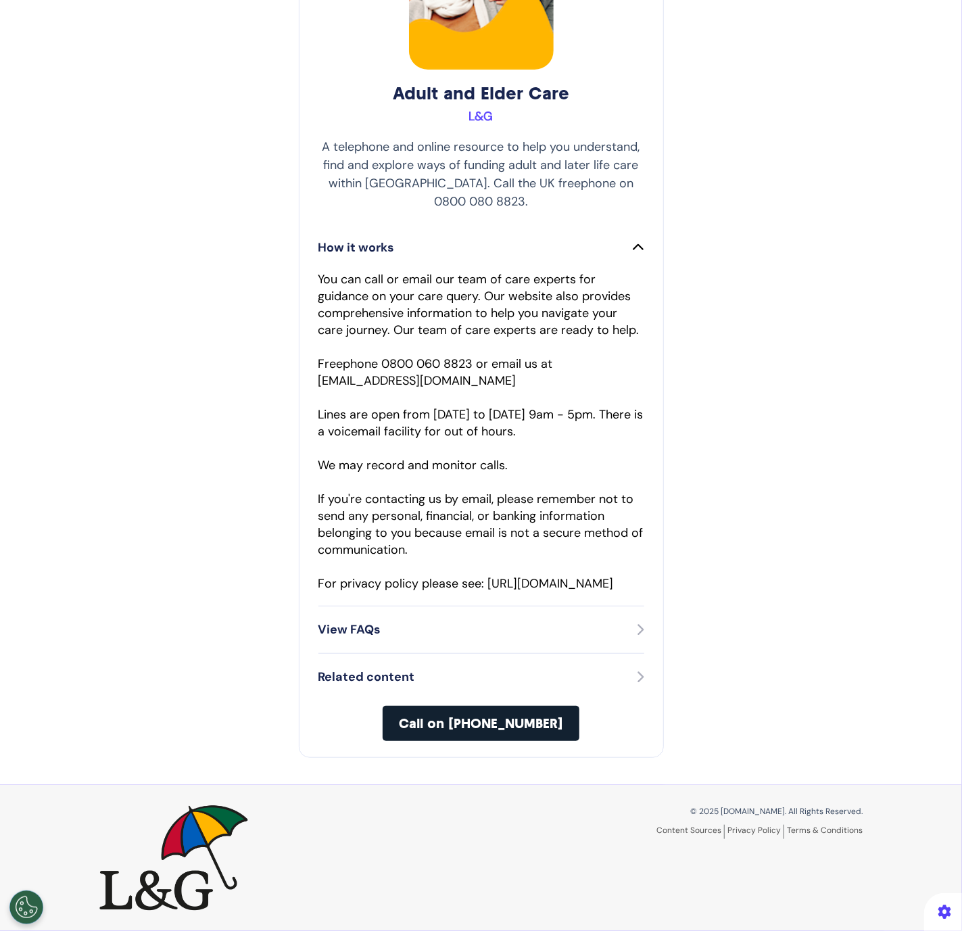
scroll to position [186, 0]
click at [620, 647] on div "View FAQs" at bounding box center [481, 629] width 326 height 47
click at [611, 633] on div "View FAQs" at bounding box center [481, 630] width 326 height 18
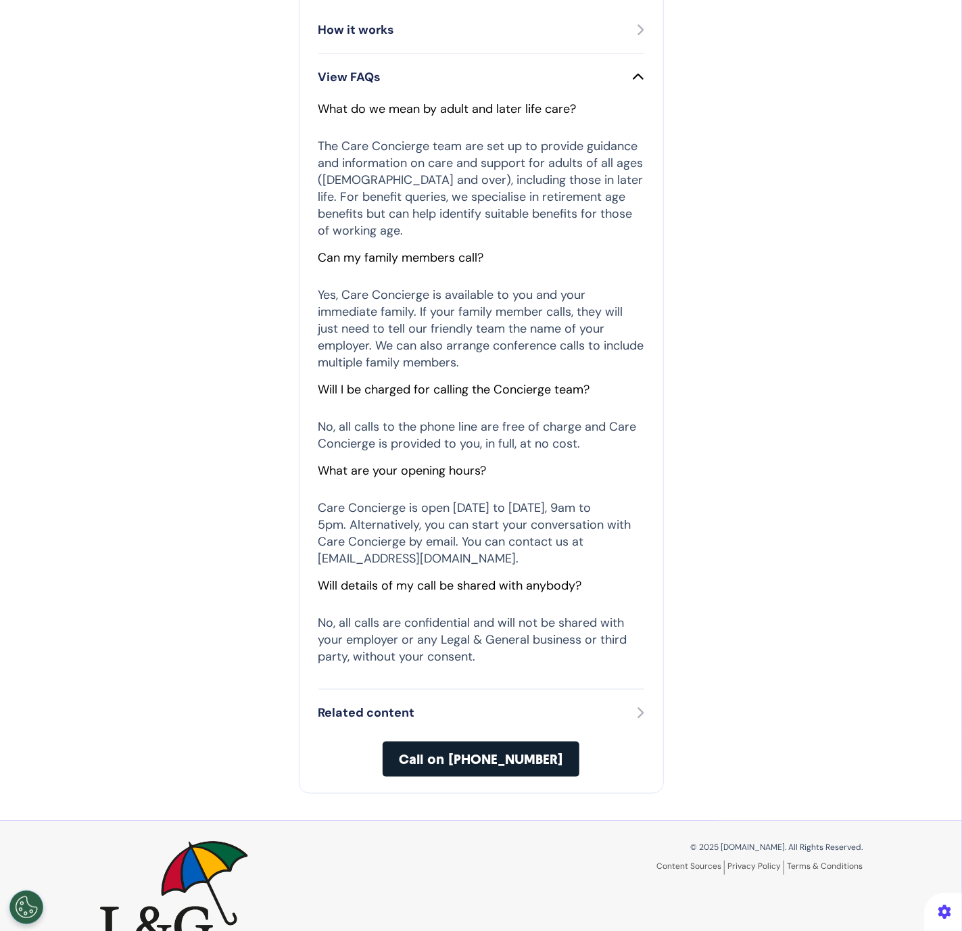
click at [615, 704] on div "Related content" at bounding box center [481, 713] width 326 height 18
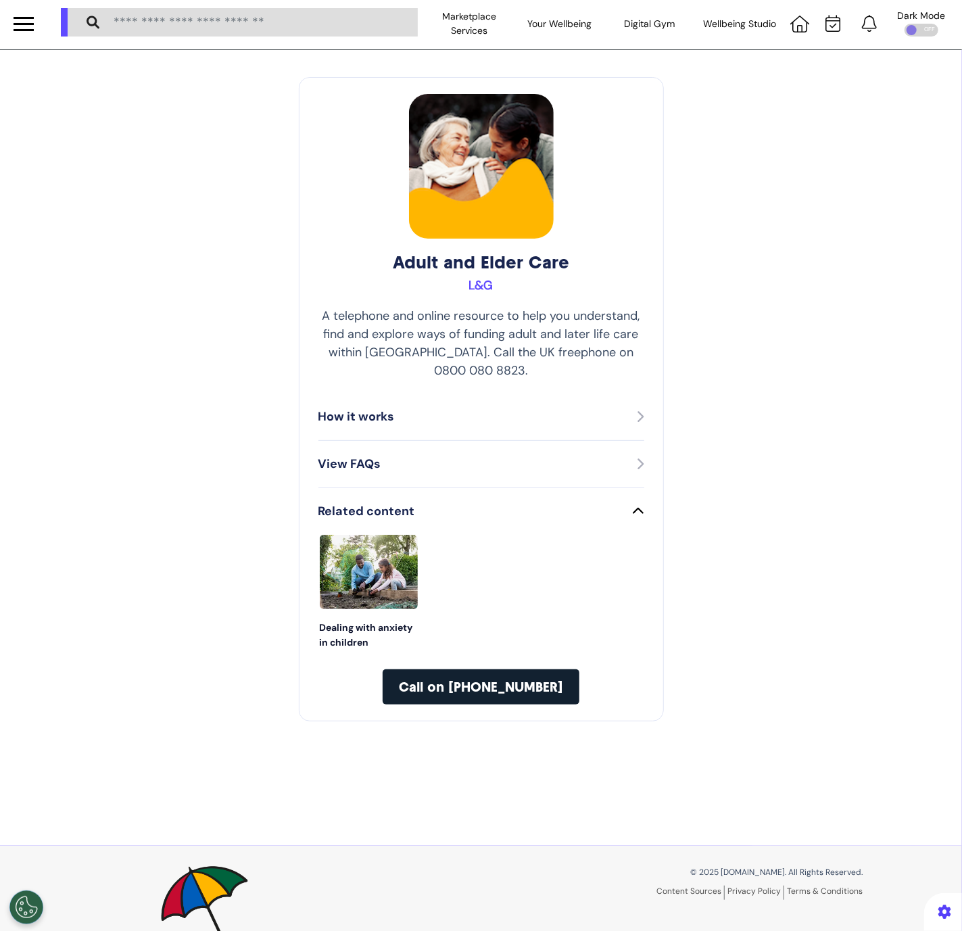
scroll to position [3, 0]
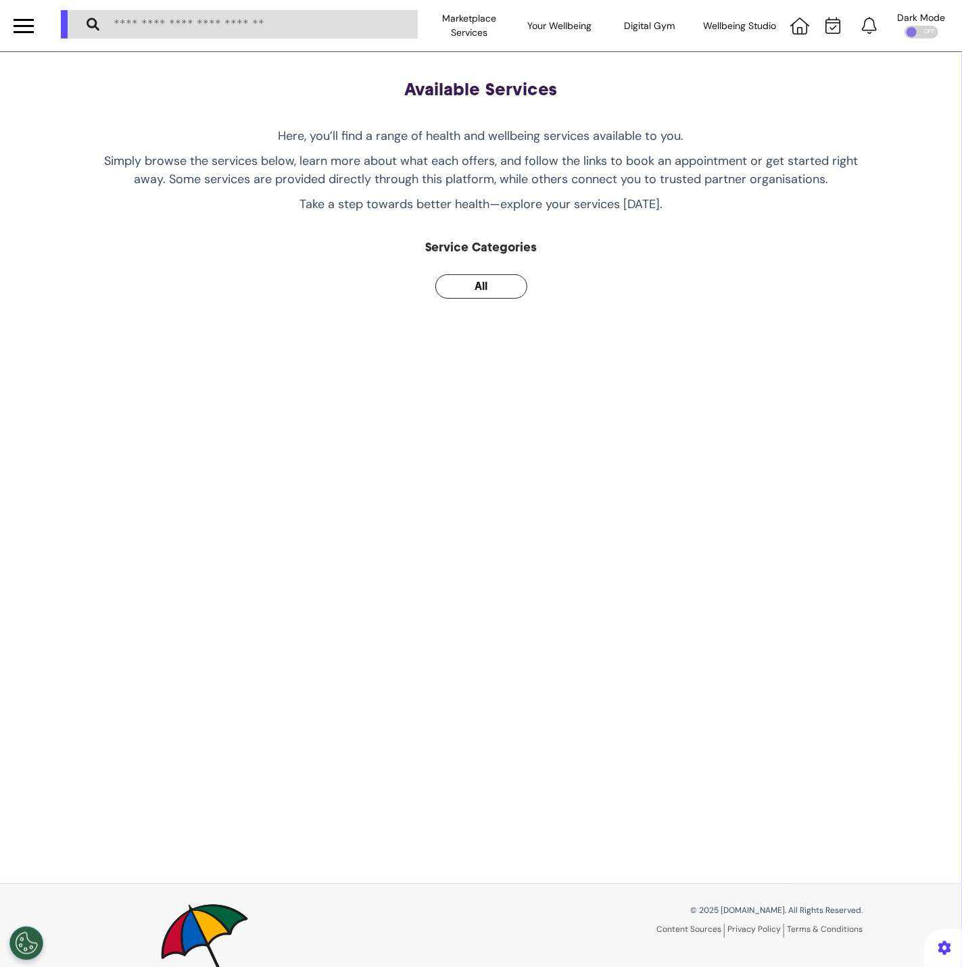
scroll to position [63, 0]
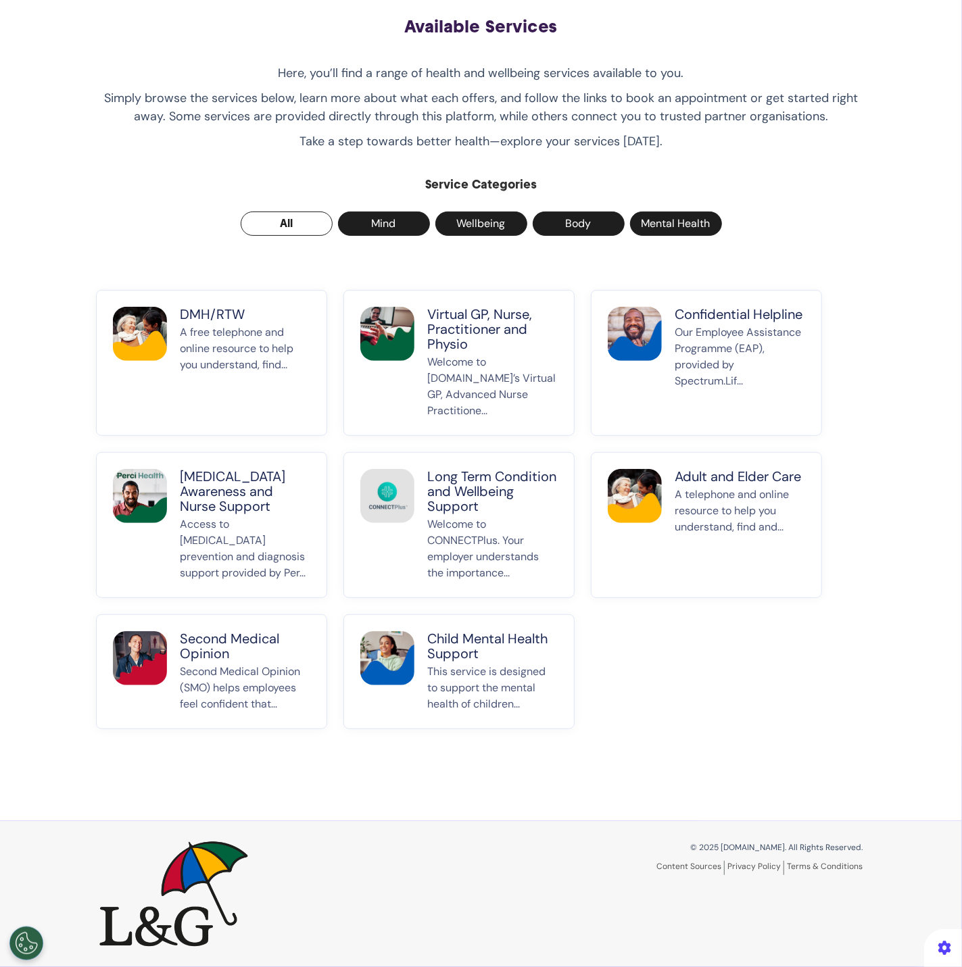
click at [430, 524] on p "Welcome to CONNECTPlus. Your employer understands the importance..." at bounding box center [493, 548] width 130 height 65
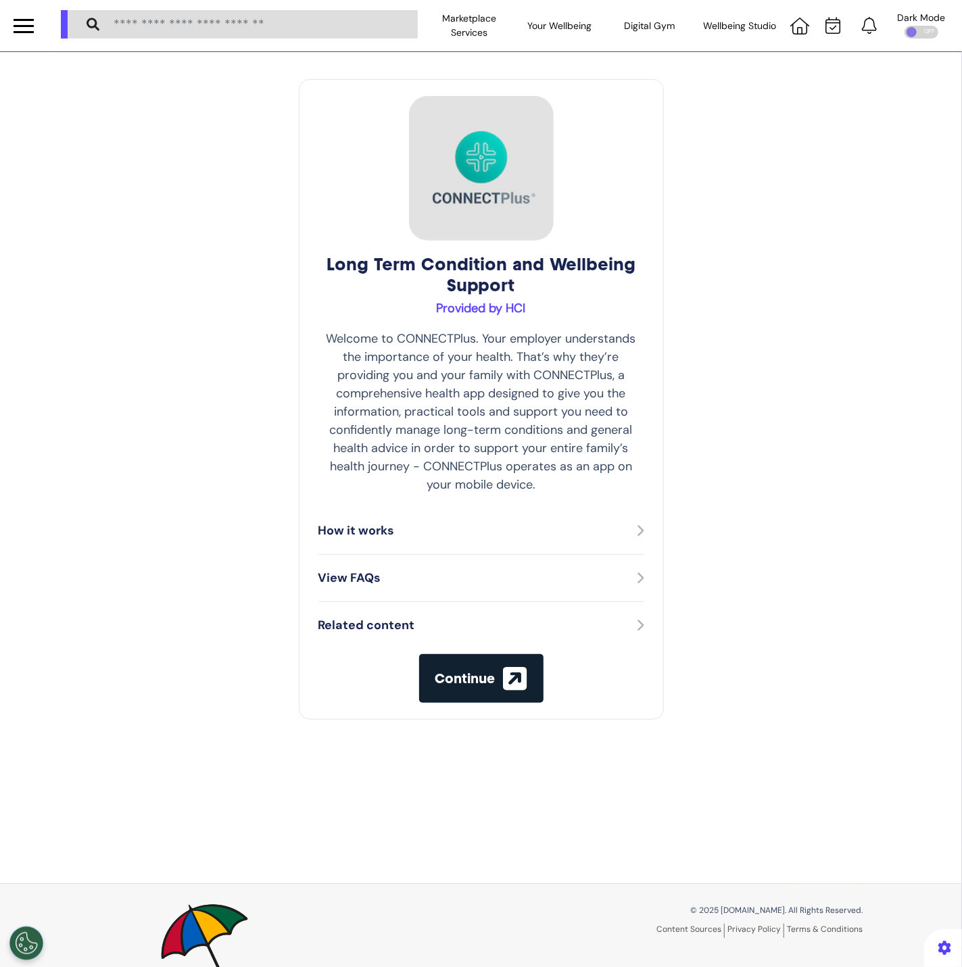
click at [617, 527] on div "How it works" at bounding box center [481, 531] width 326 height 18
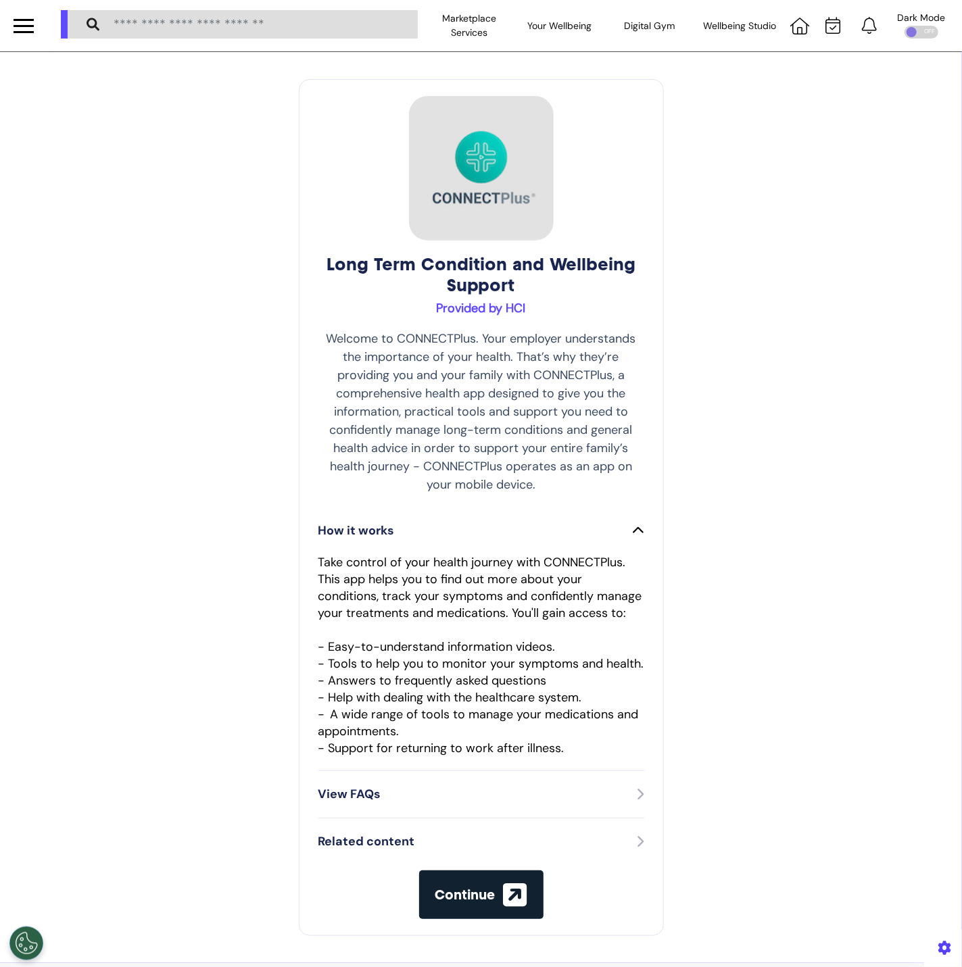
scroll to position [3, 0]
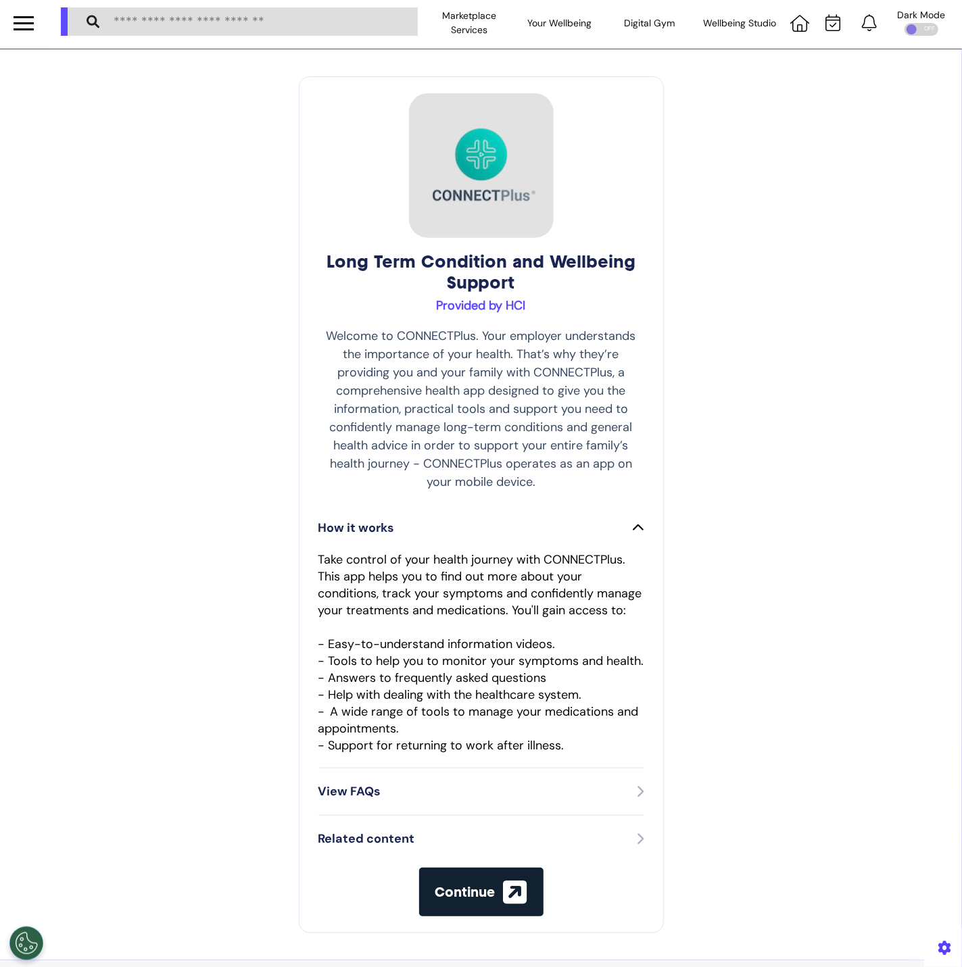
click at [637, 793] on icon at bounding box center [640, 792] width 7 height 12
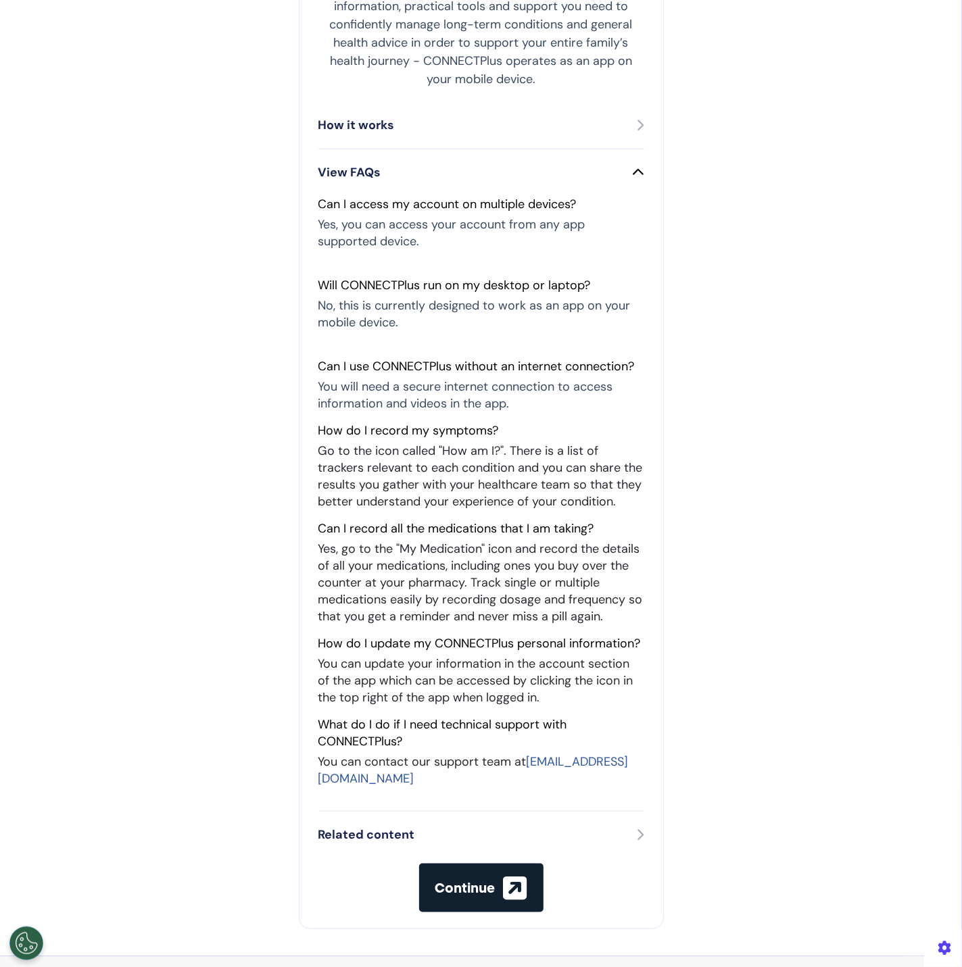
scroll to position [409, 0]
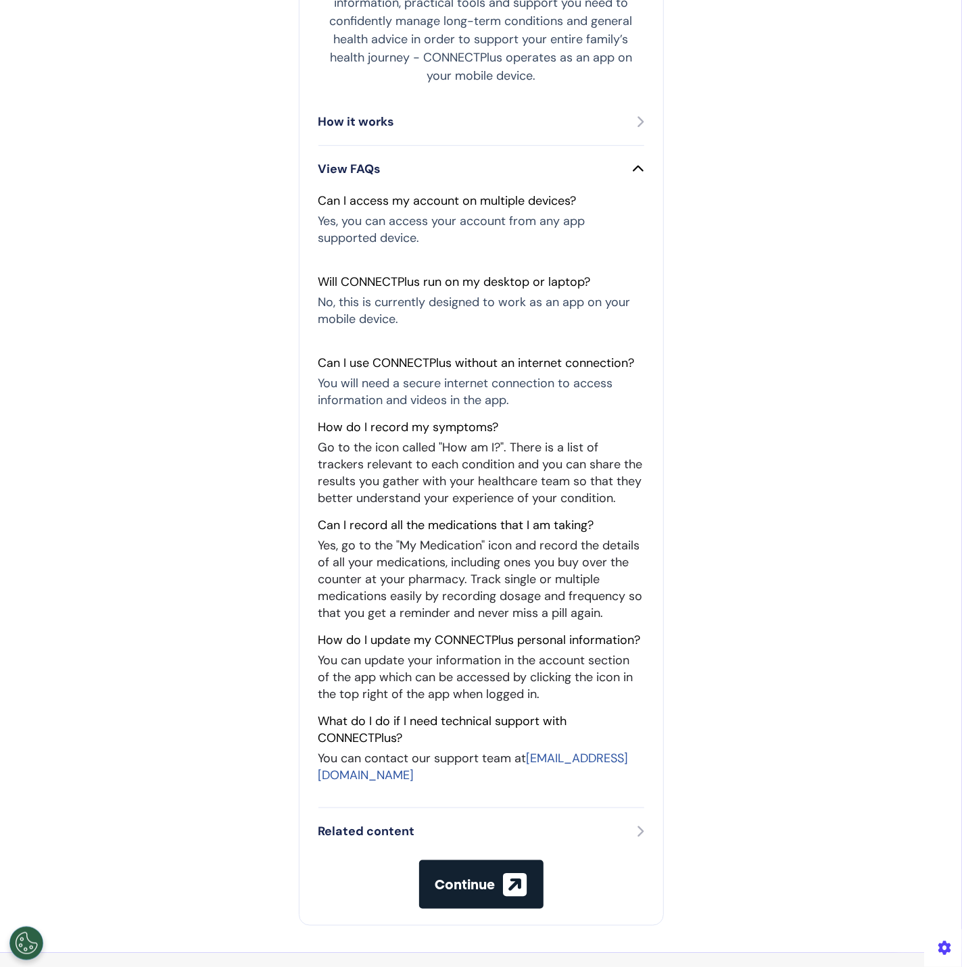
click at [390, 238] on p "Yes, you can access your account from any app supported device." at bounding box center [481, 230] width 326 height 34
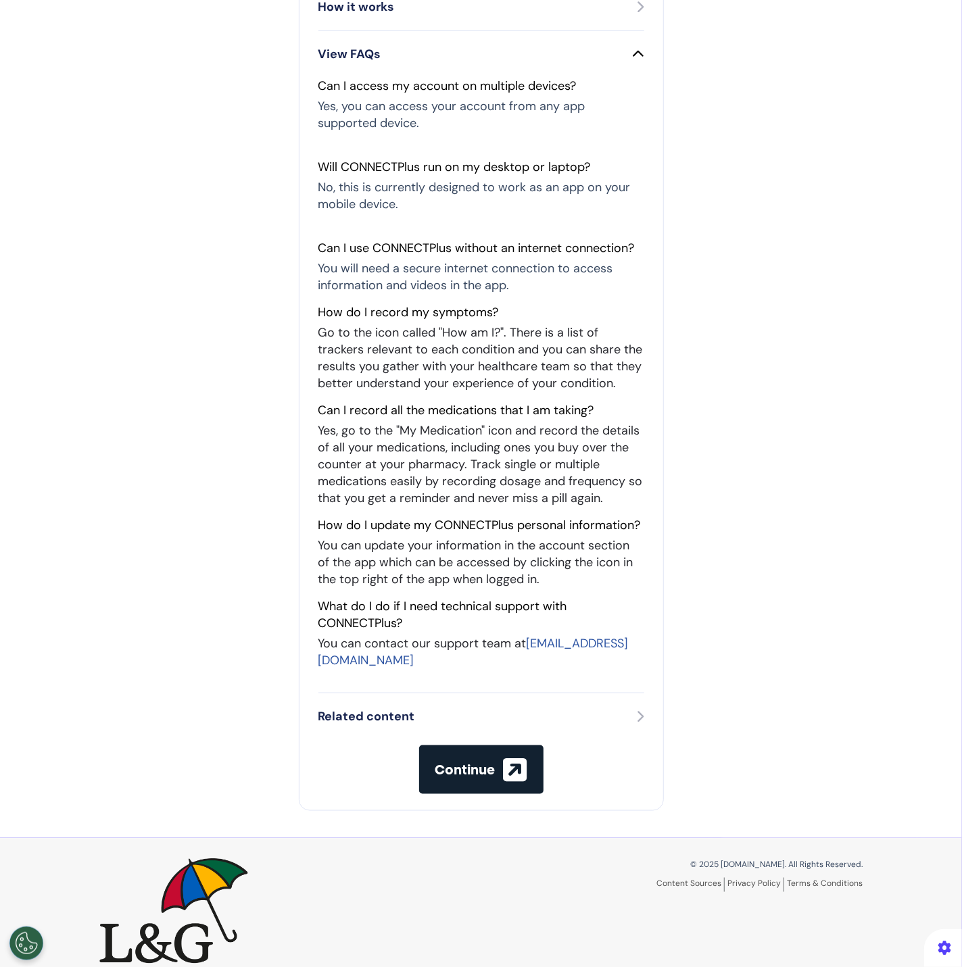
click at [602, 708] on div "Related content" at bounding box center [481, 717] width 326 height 18
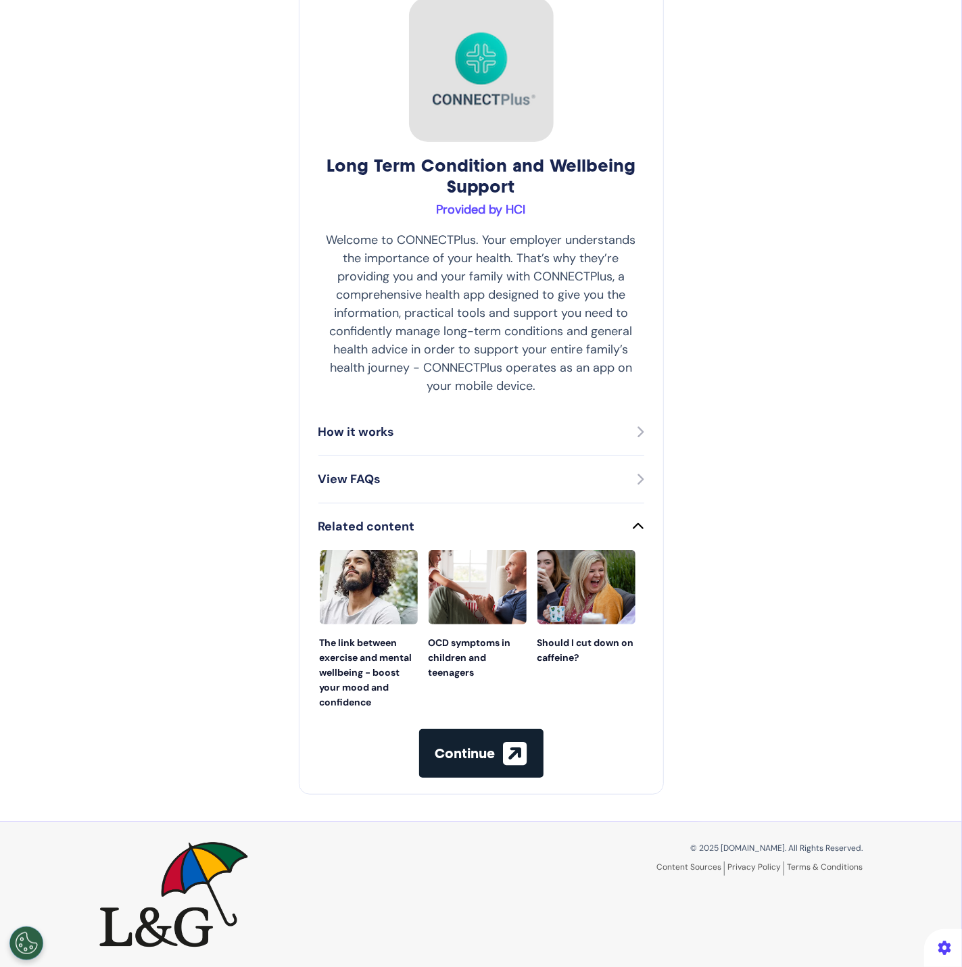
click at [599, 473] on div "View FAQs" at bounding box center [481, 480] width 326 height 18
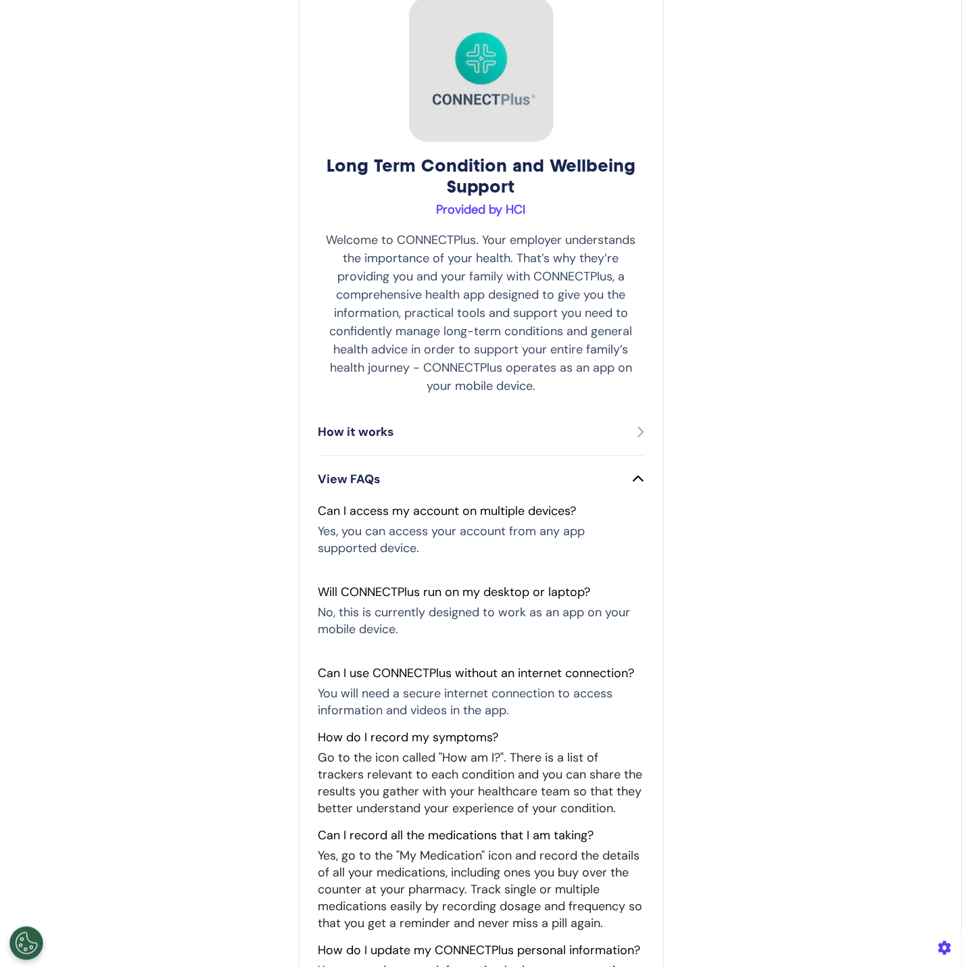
scroll to position [524, 0]
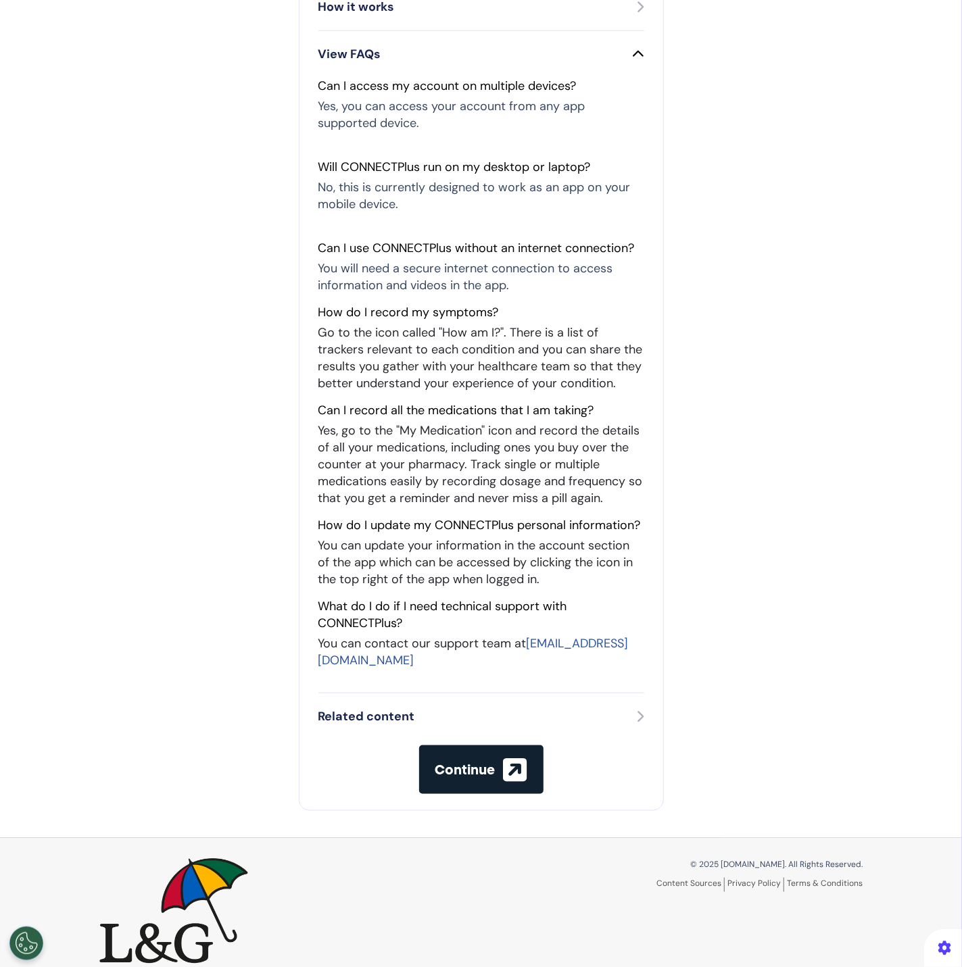
click at [620, 694] on div "Related content" at bounding box center [481, 717] width 326 height 47
click at [628, 708] on div "Related content" at bounding box center [481, 717] width 326 height 18
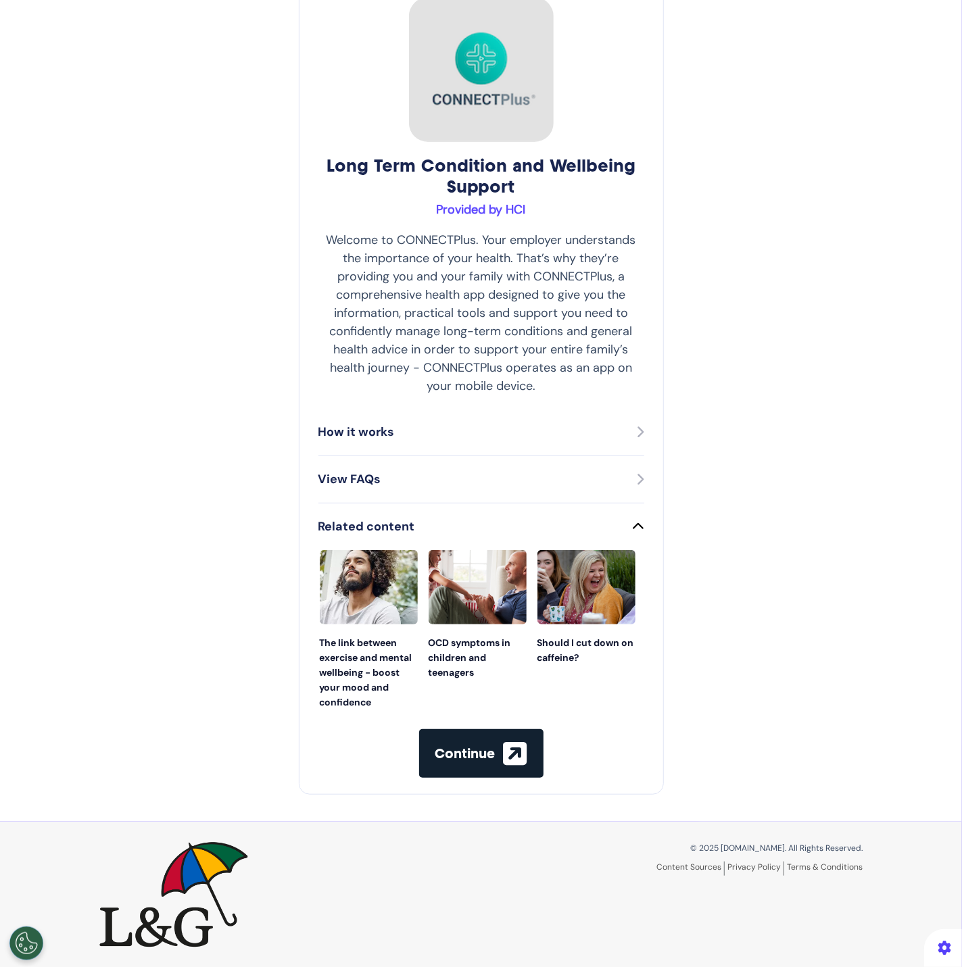
click at [532, 438] on div "How it works" at bounding box center [481, 432] width 326 height 18
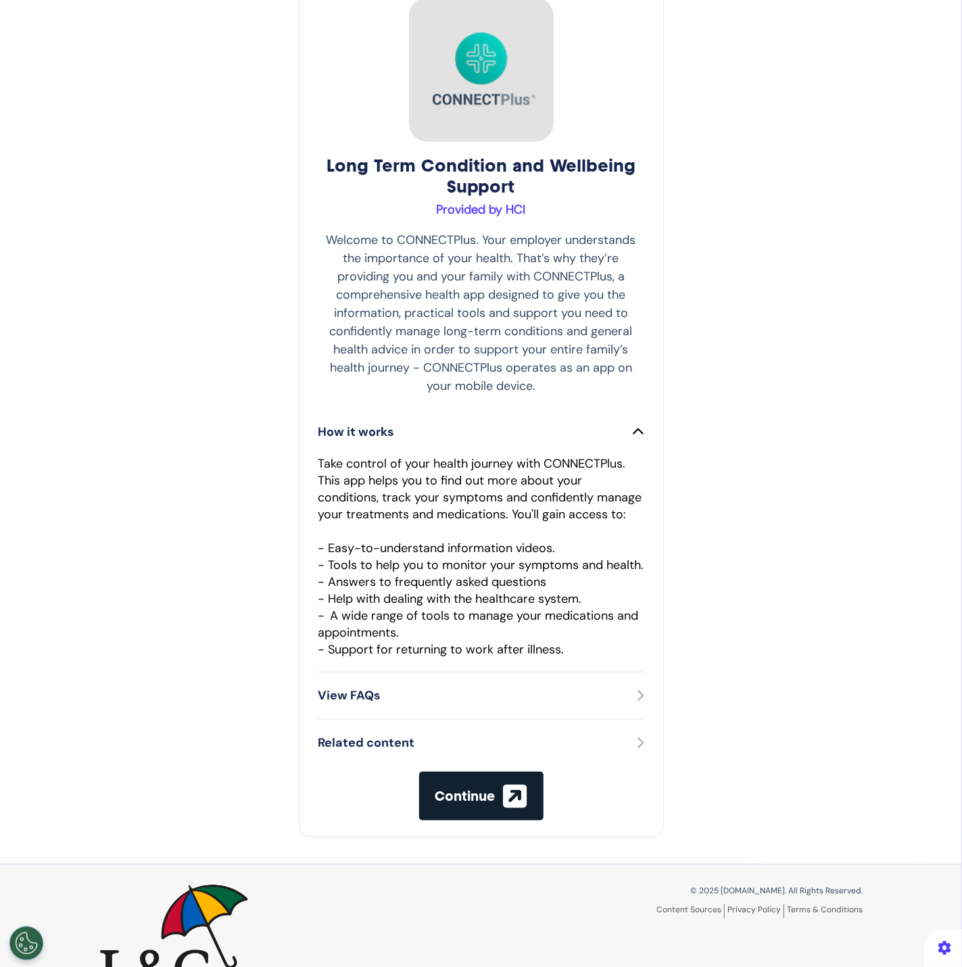
click at [553, 698] on div "View FAQs" at bounding box center [481, 696] width 326 height 18
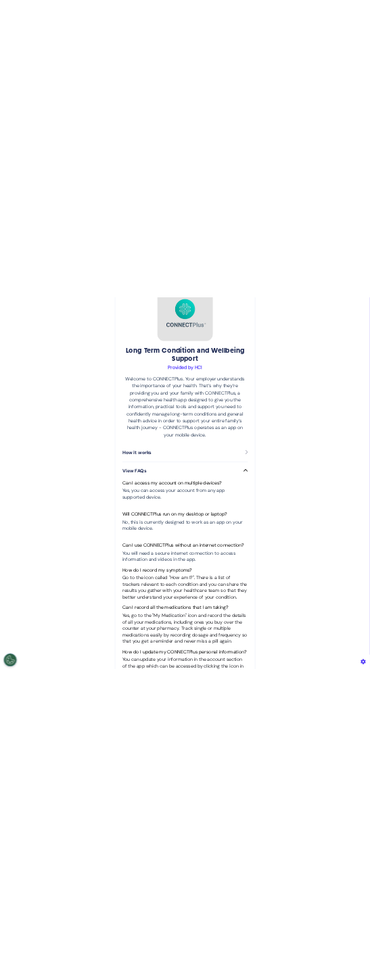
scroll to position [129, 0]
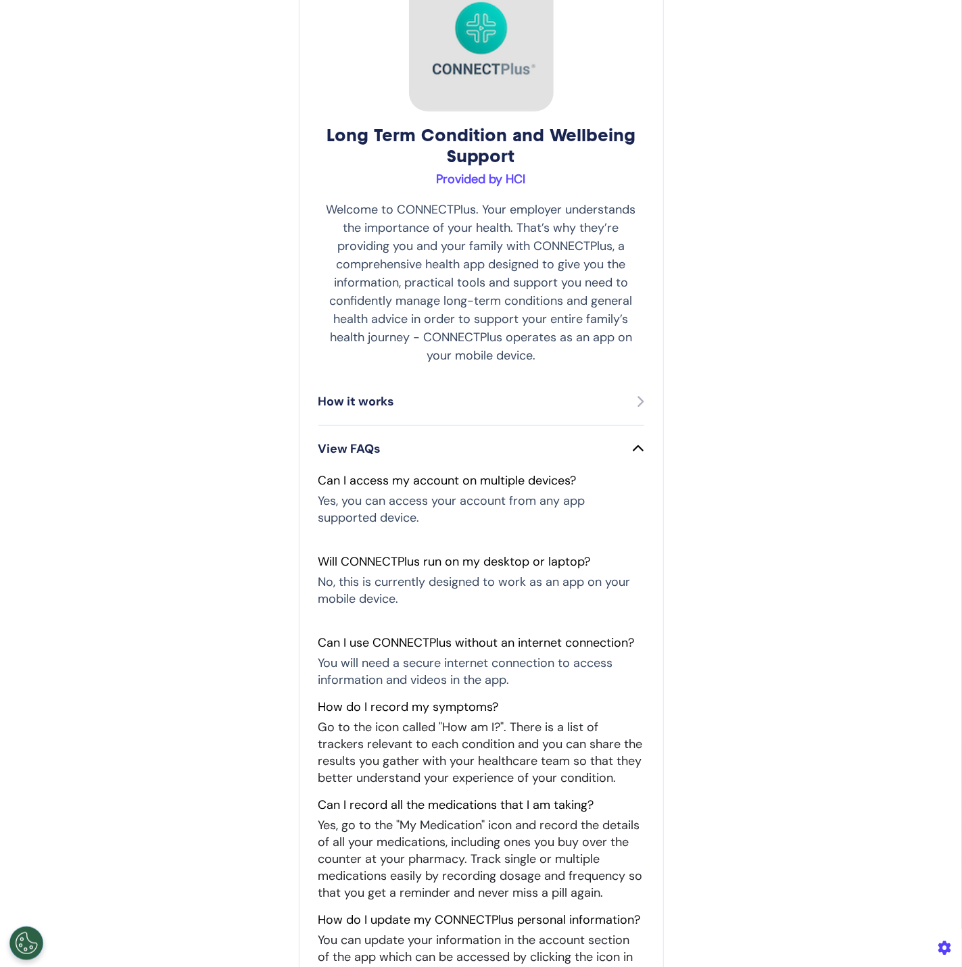
click at [624, 409] on div "How it works" at bounding box center [481, 402] width 326 height 18
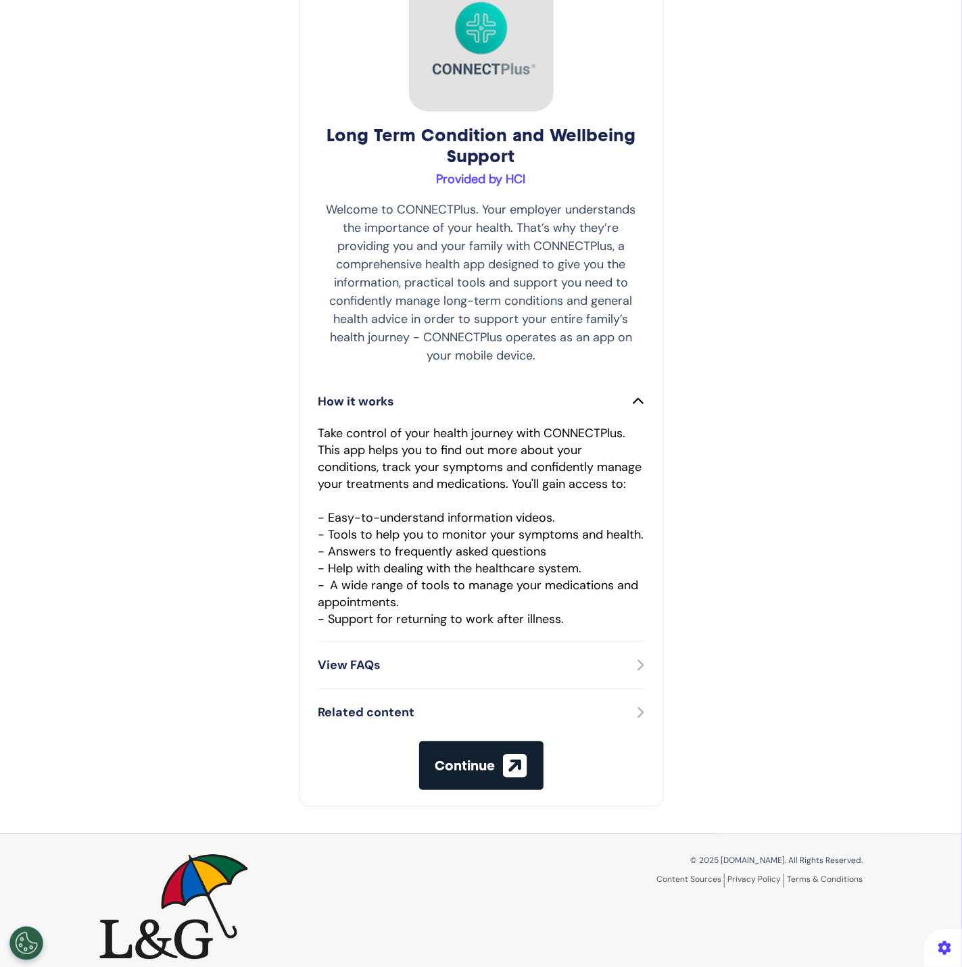
click at [512, 767] on icon "button" at bounding box center [516, 765] width 24 height 27
click at [752, 330] on div "Long Term Condition and Wellbeing Support Provided by HCI Welcome to CONNECTPlu…" at bounding box center [481, 378] width 962 height 911
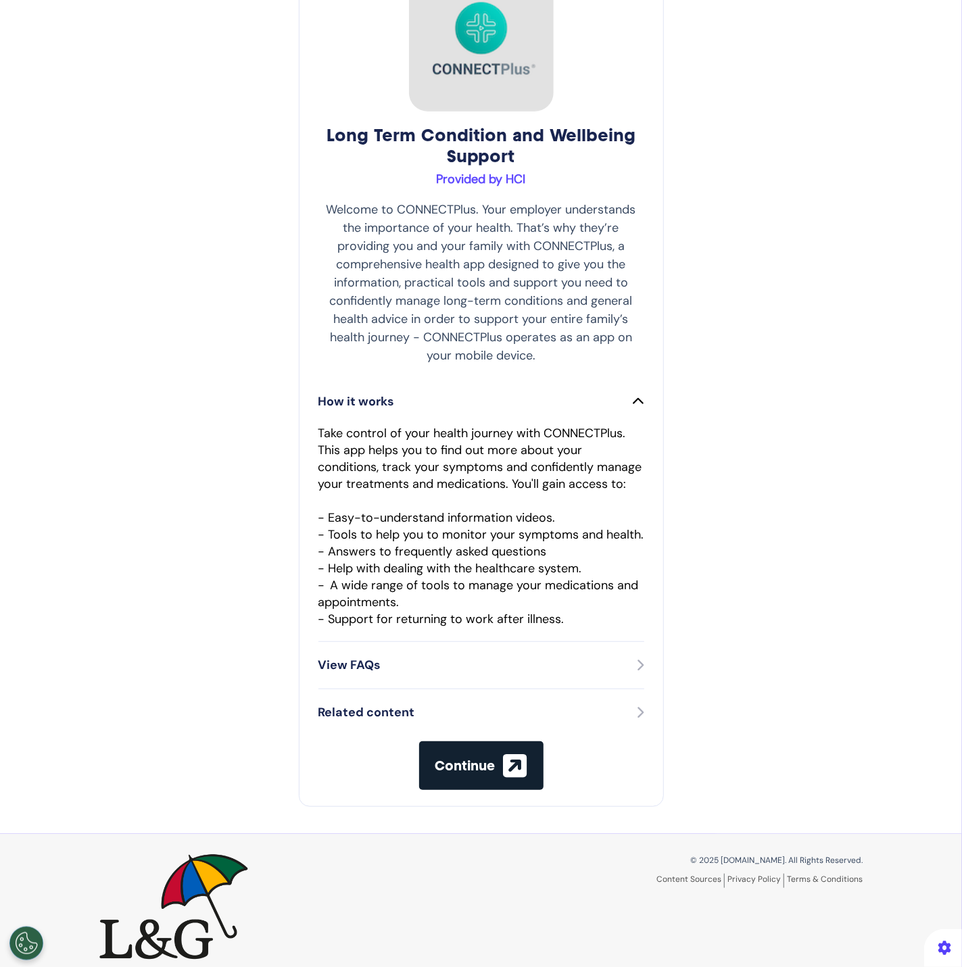
click at [471, 783] on button "Continue" at bounding box center [481, 766] width 124 height 49
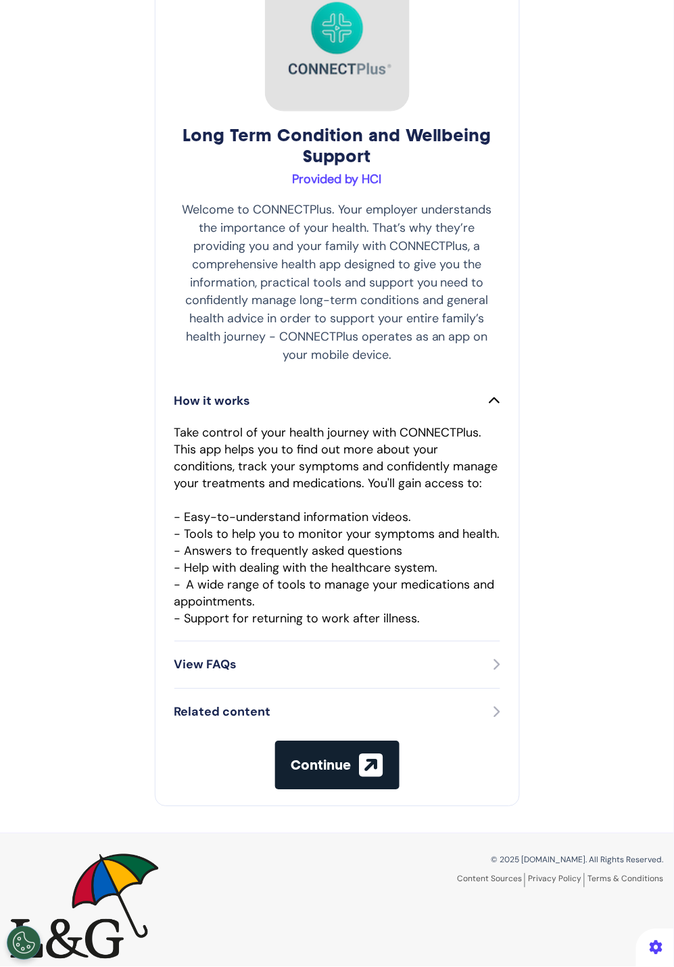
click at [366, 753] on icon "button" at bounding box center [372, 765] width 24 height 27
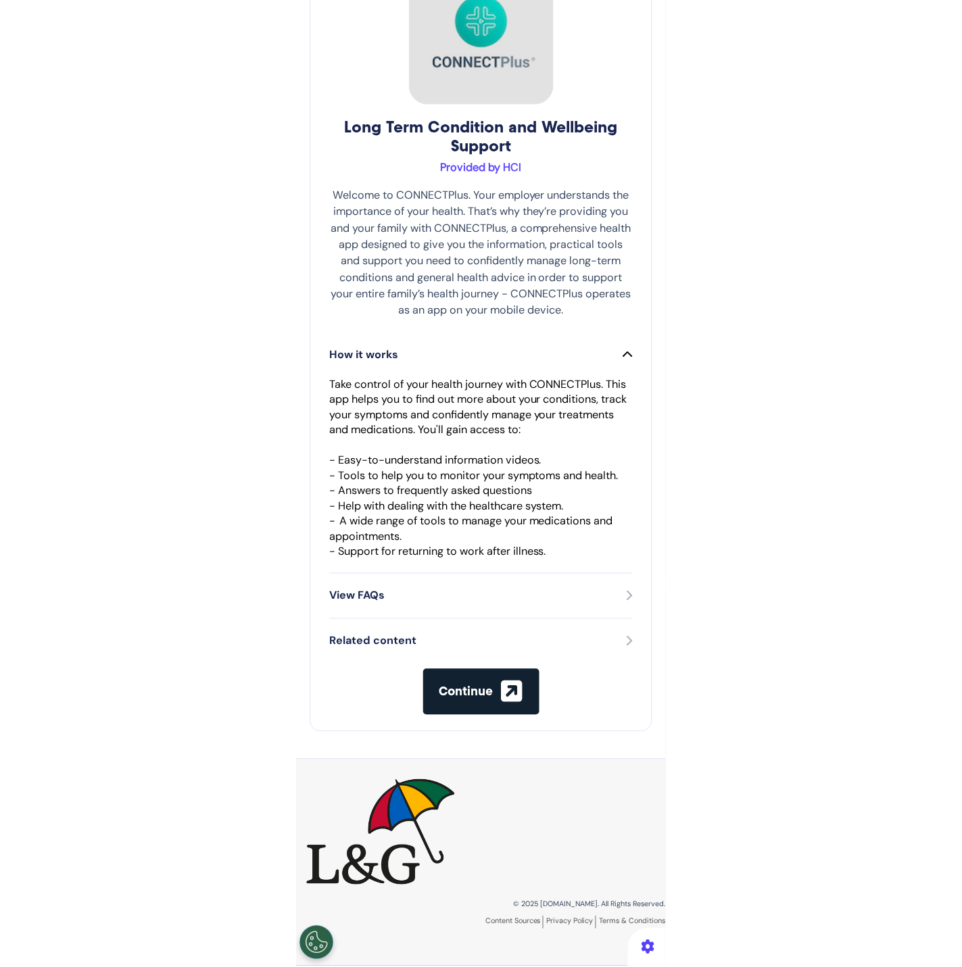
scroll to position [122, 0]
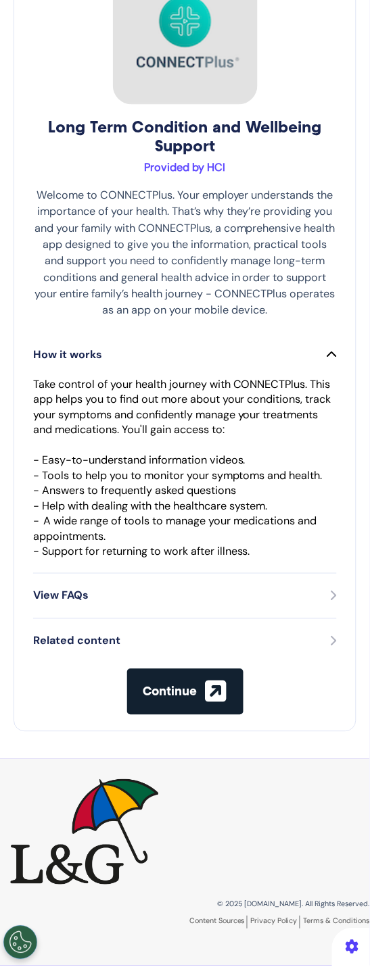
click at [208, 705] on icon "button" at bounding box center [217, 693] width 22 height 24
click at [206, 705] on icon "button" at bounding box center [217, 693] width 22 height 24
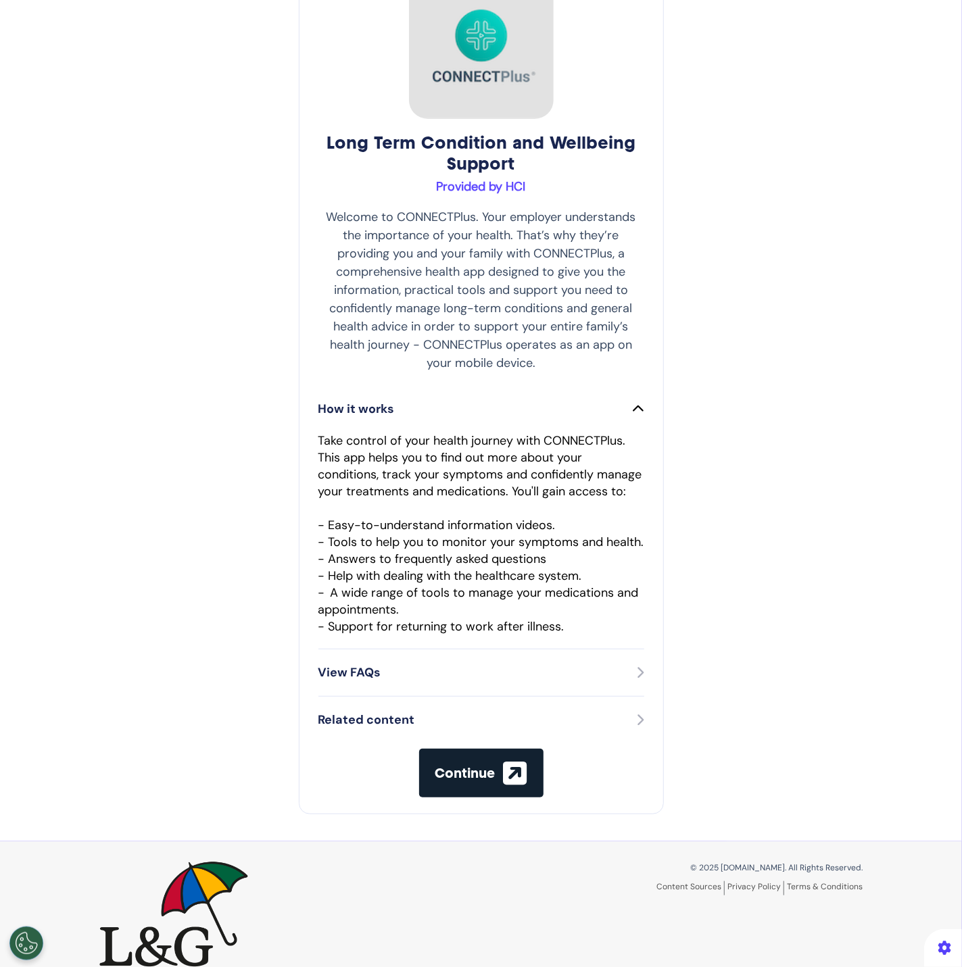
click at [618, 719] on div "Related content" at bounding box center [481, 720] width 326 height 18
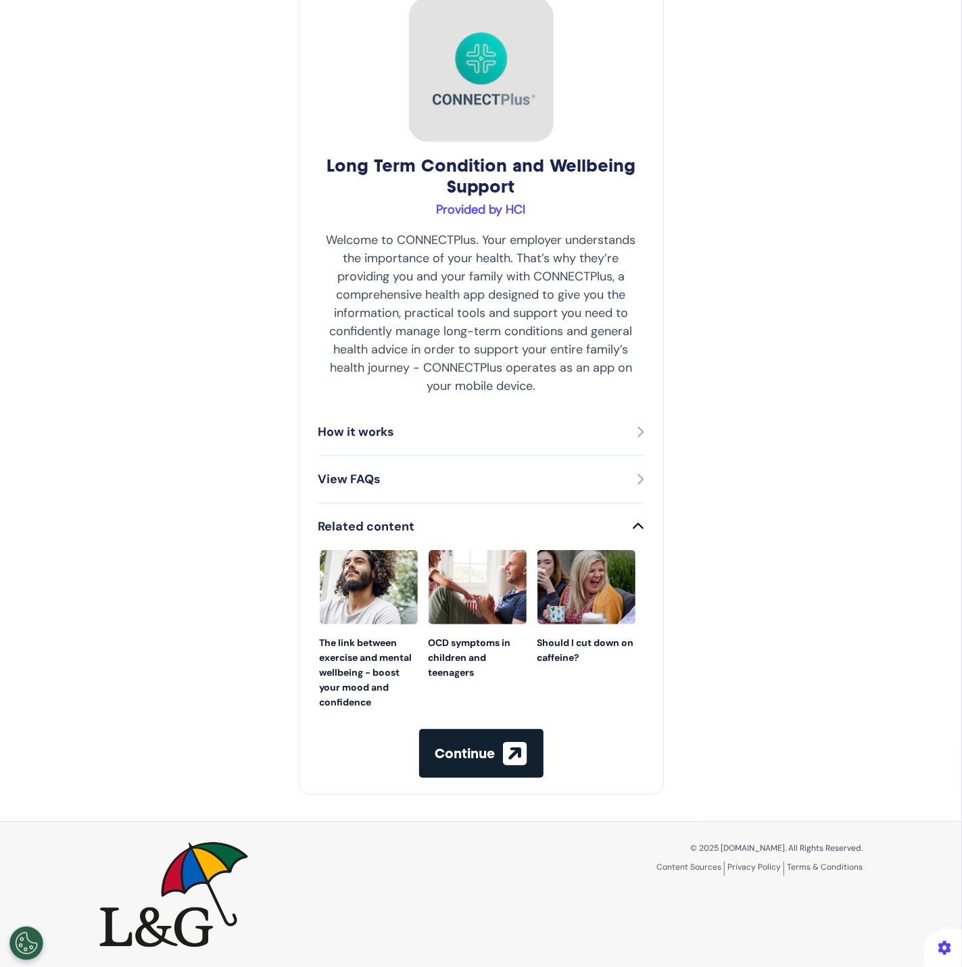
click at [769, 700] on div "Long Term Condition and Wellbeing Support Provided by HCI Welcome to CONNECTPlu…" at bounding box center [481, 387] width 962 height 869
click at [320, 602] on img at bounding box center [369, 587] width 98 height 74
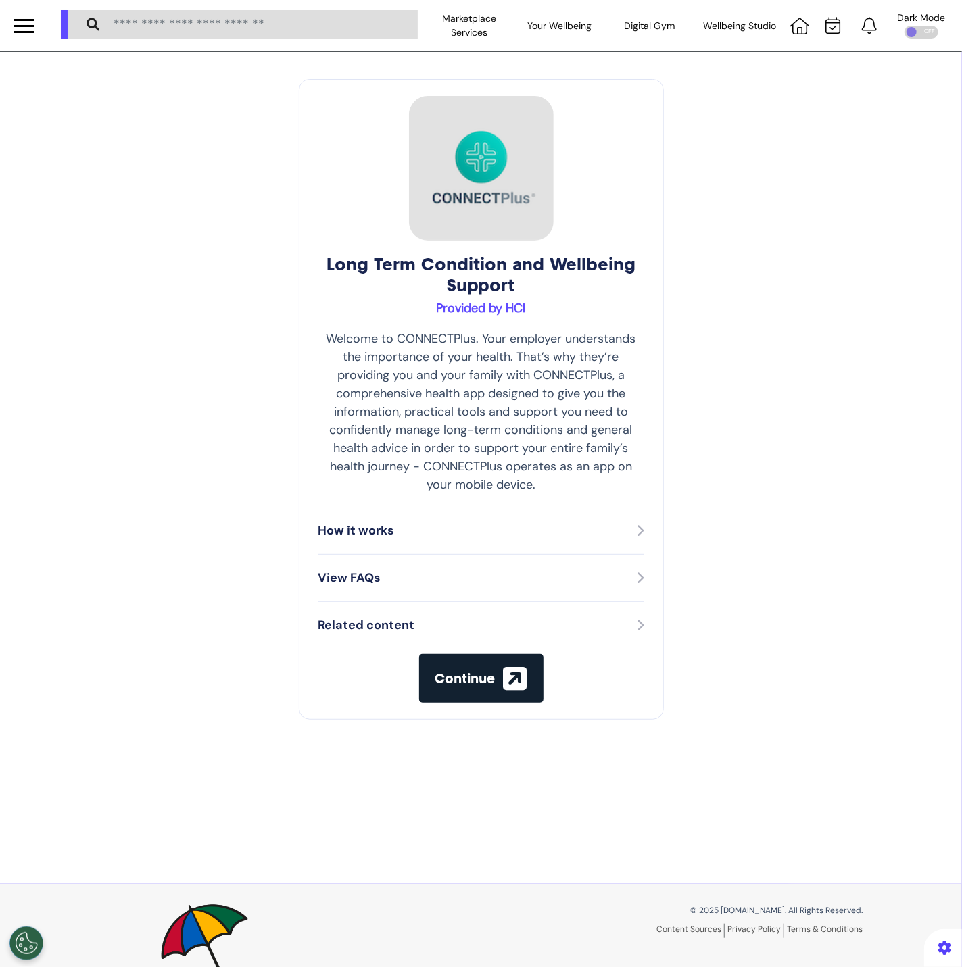
click at [525, 628] on div "Related content" at bounding box center [481, 626] width 326 height 18
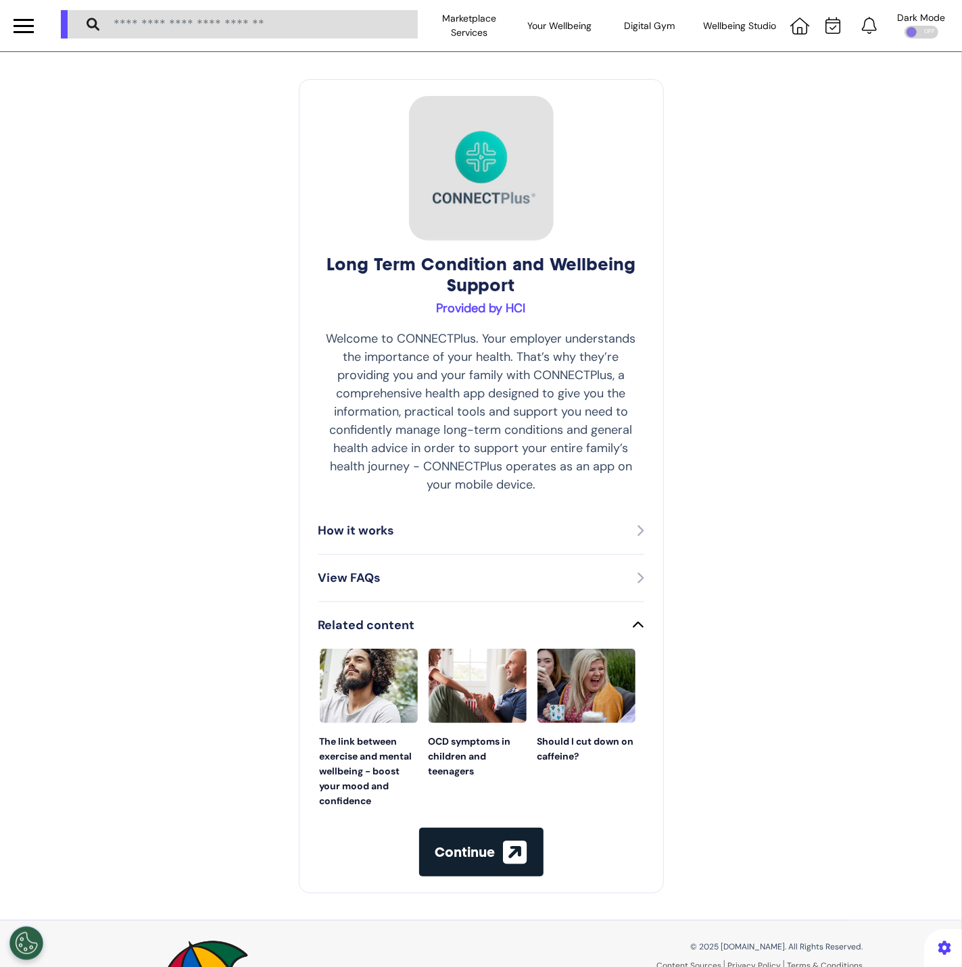
click at [484, 711] on img at bounding box center [478, 686] width 98 height 74
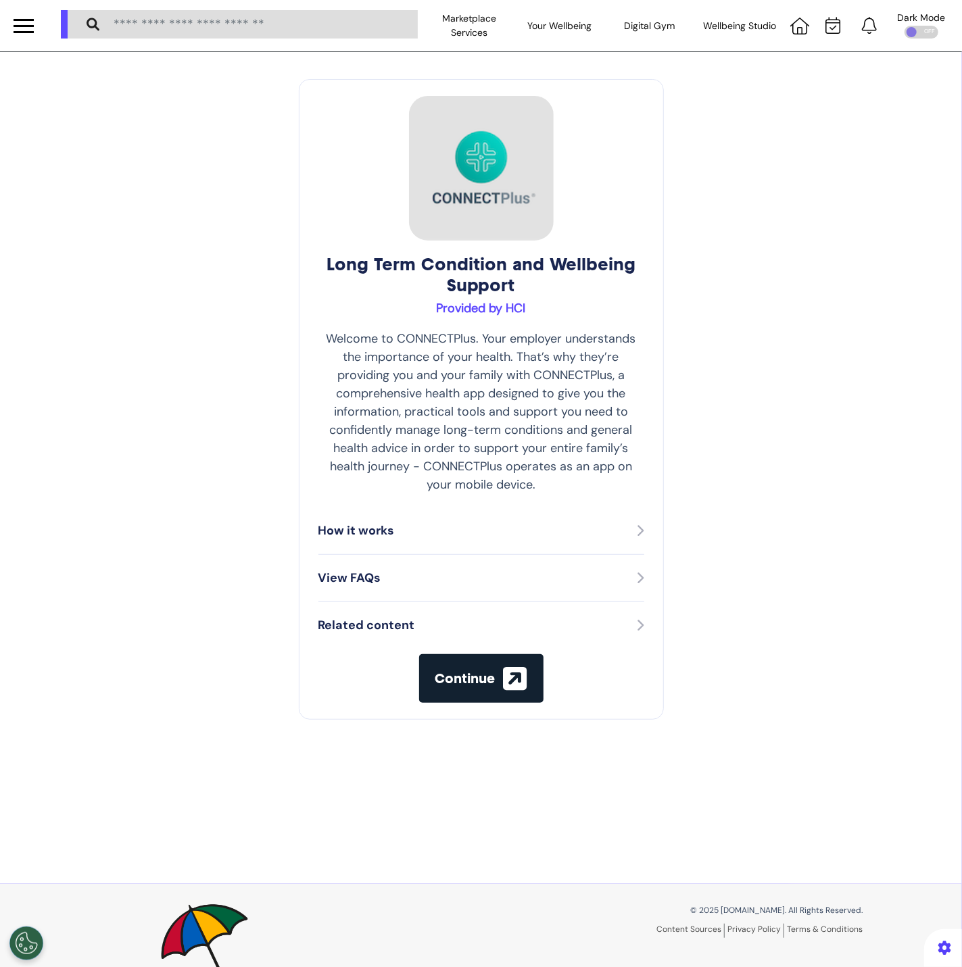
click at [580, 619] on div "Related content" at bounding box center [481, 626] width 326 height 18
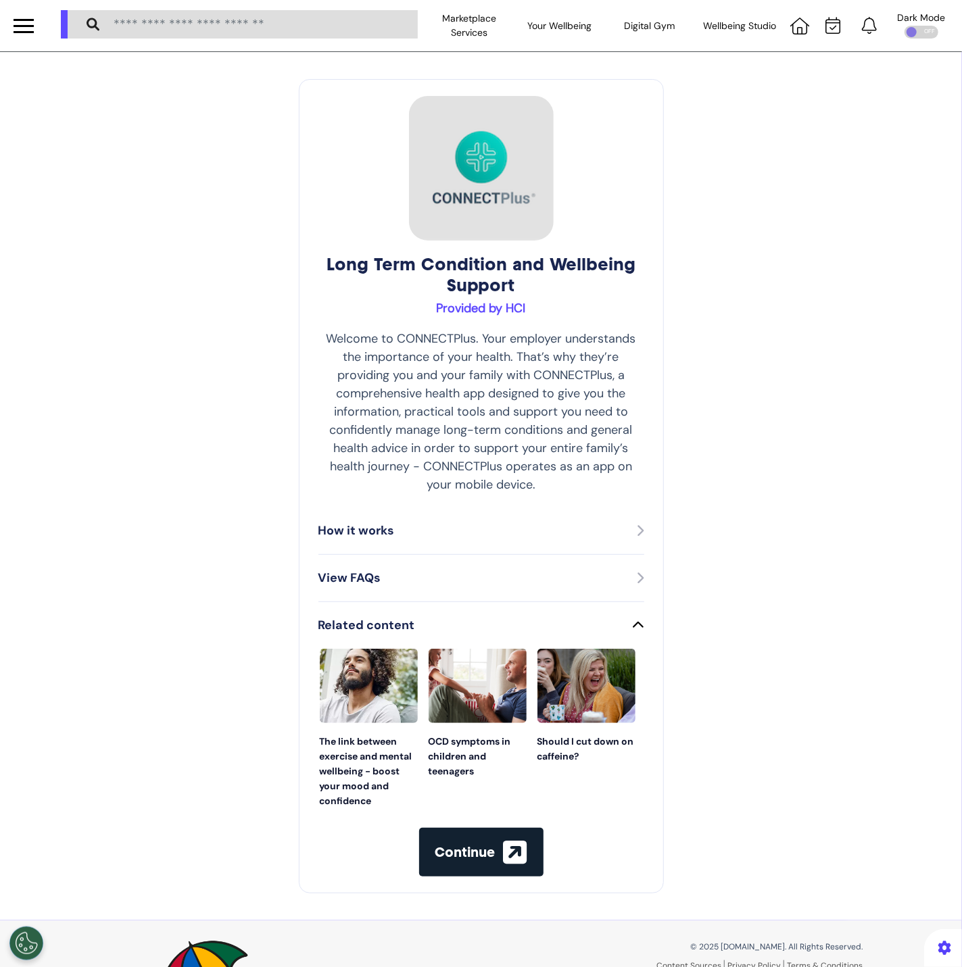
click at [566, 706] on img at bounding box center [586, 686] width 98 height 74
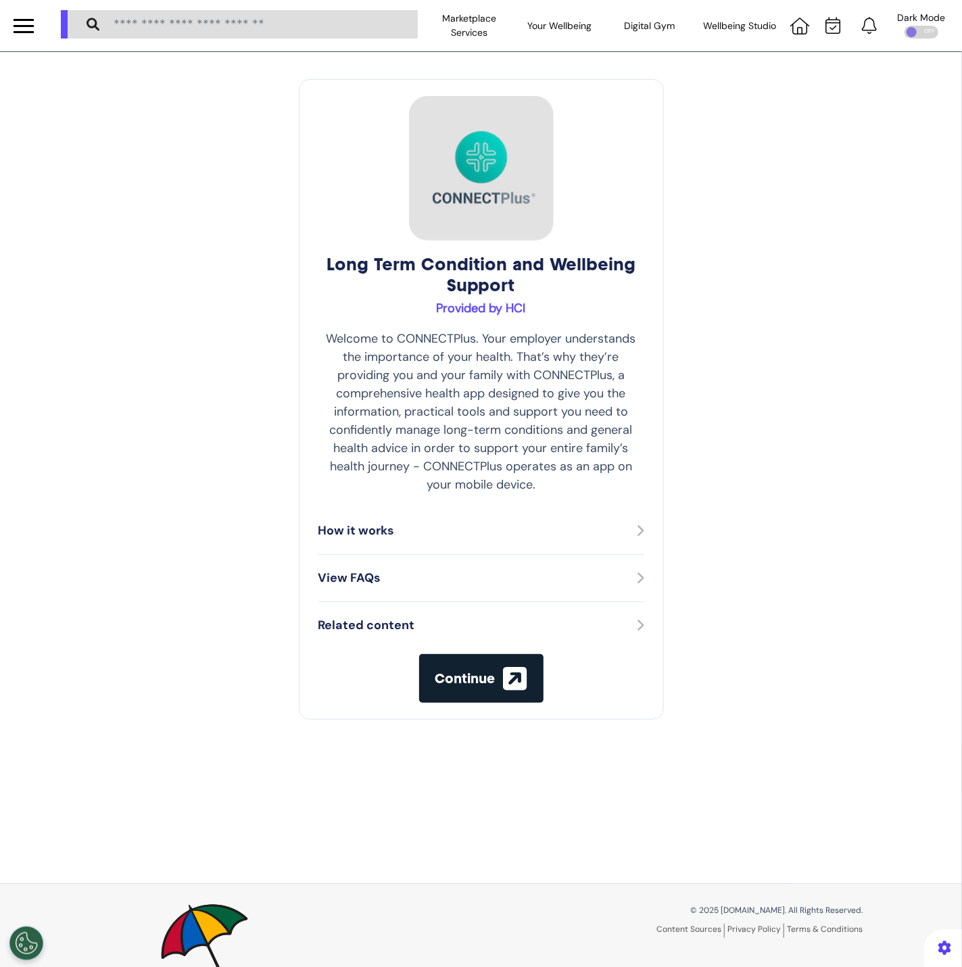
drag, startPoint x: 695, startPoint y: 468, endPoint x: 501, endPoint y: 362, distance: 221.5
click at [693, 467] on div "Long Term Condition and Wellbeing Support Provided by HCI Welcome to CONNECTPlu…" at bounding box center [481, 468] width 962 height 832
click at [452, 310] on h3 "Provided by HCI" at bounding box center [481, 309] width 326 height 15
click at [832, 488] on div "Long Term Condition and Wellbeing Support Provided by HCI Welcome to CONNECTPlu…" at bounding box center [481, 468] width 962 height 832
